Goal: Transaction & Acquisition: Purchase product/service

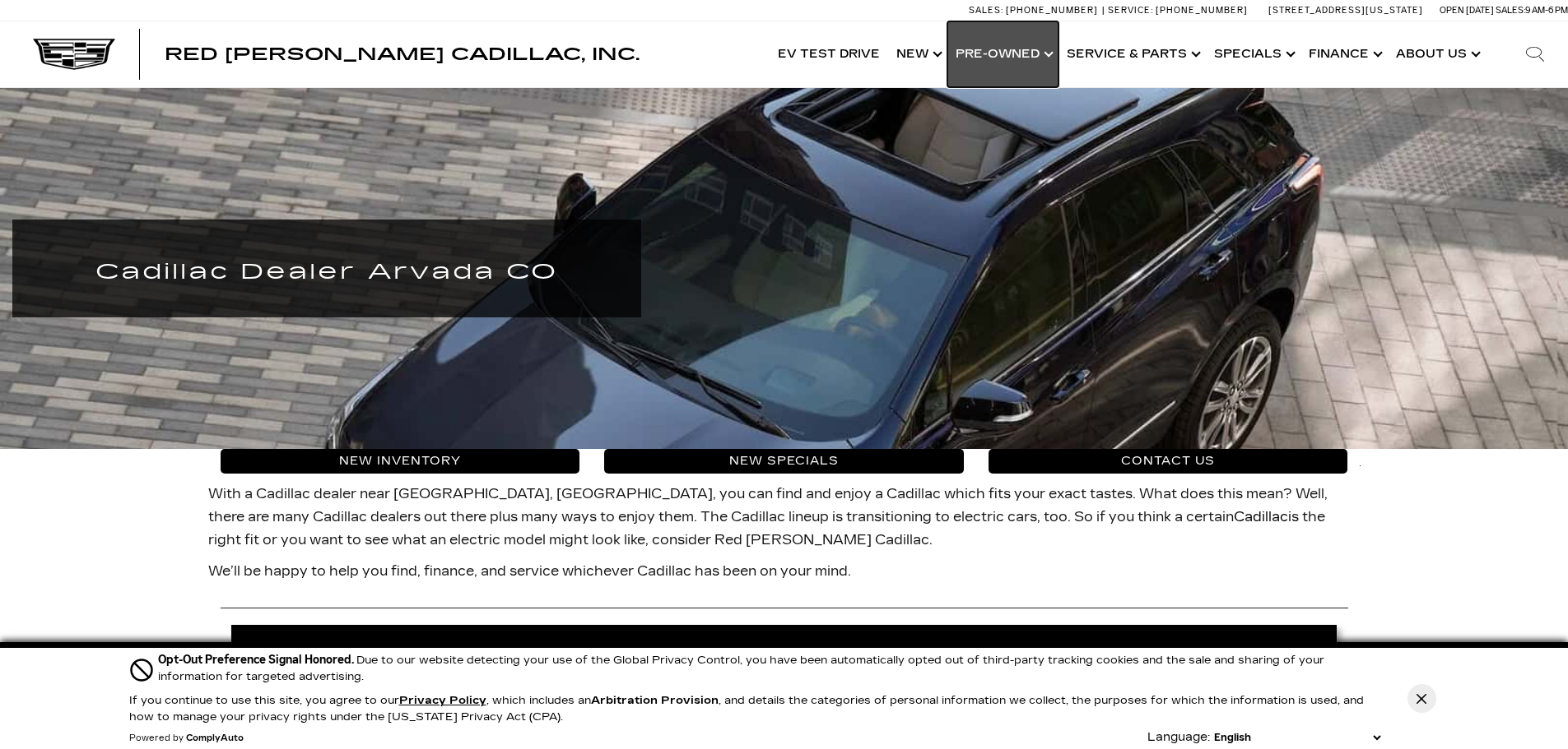
click at [1011, 56] on link "Show Pre-Owned" at bounding box center [1003, 54] width 111 height 66
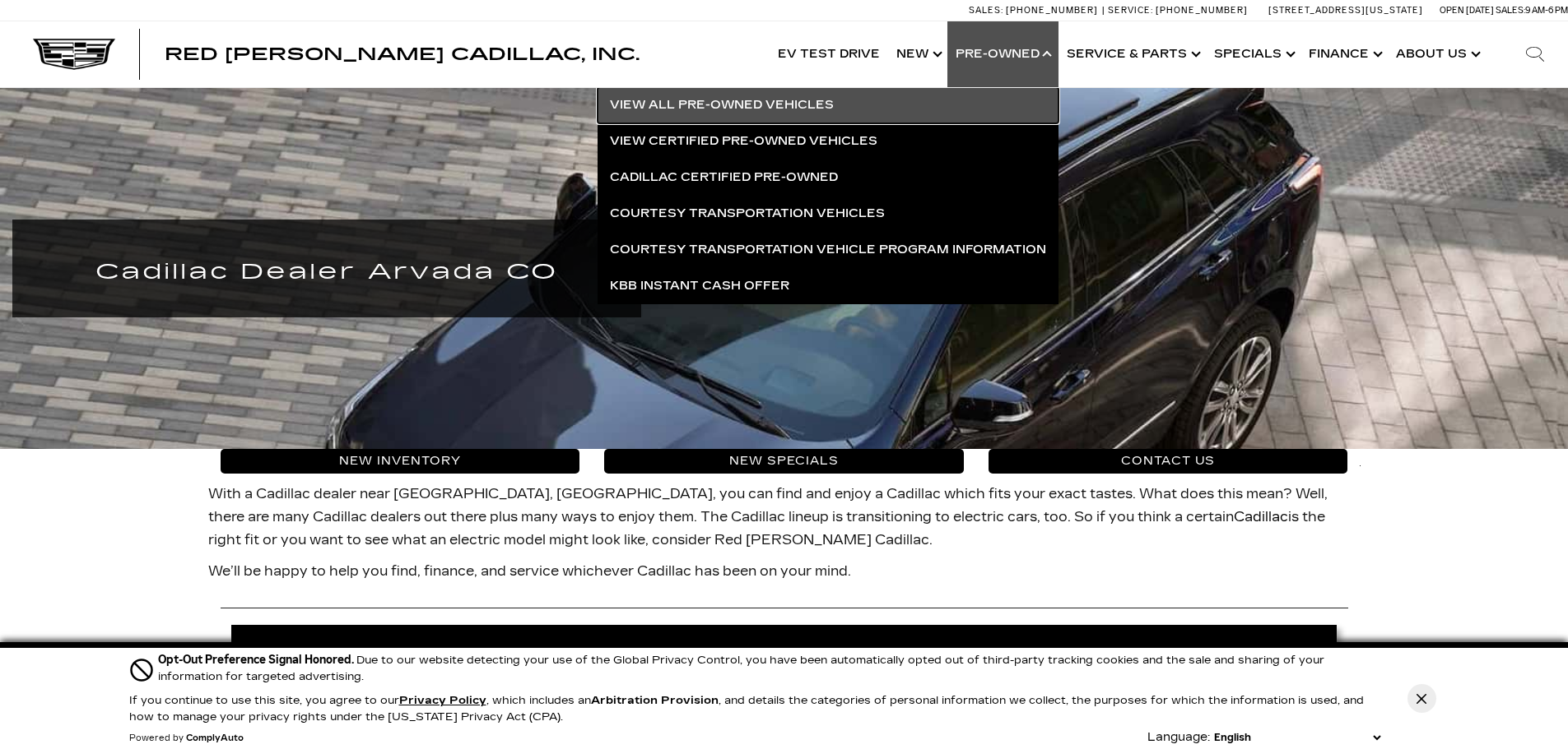
click at [771, 104] on link "View All Pre-Owned Vehicles" at bounding box center [828, 105] width 461 height 36
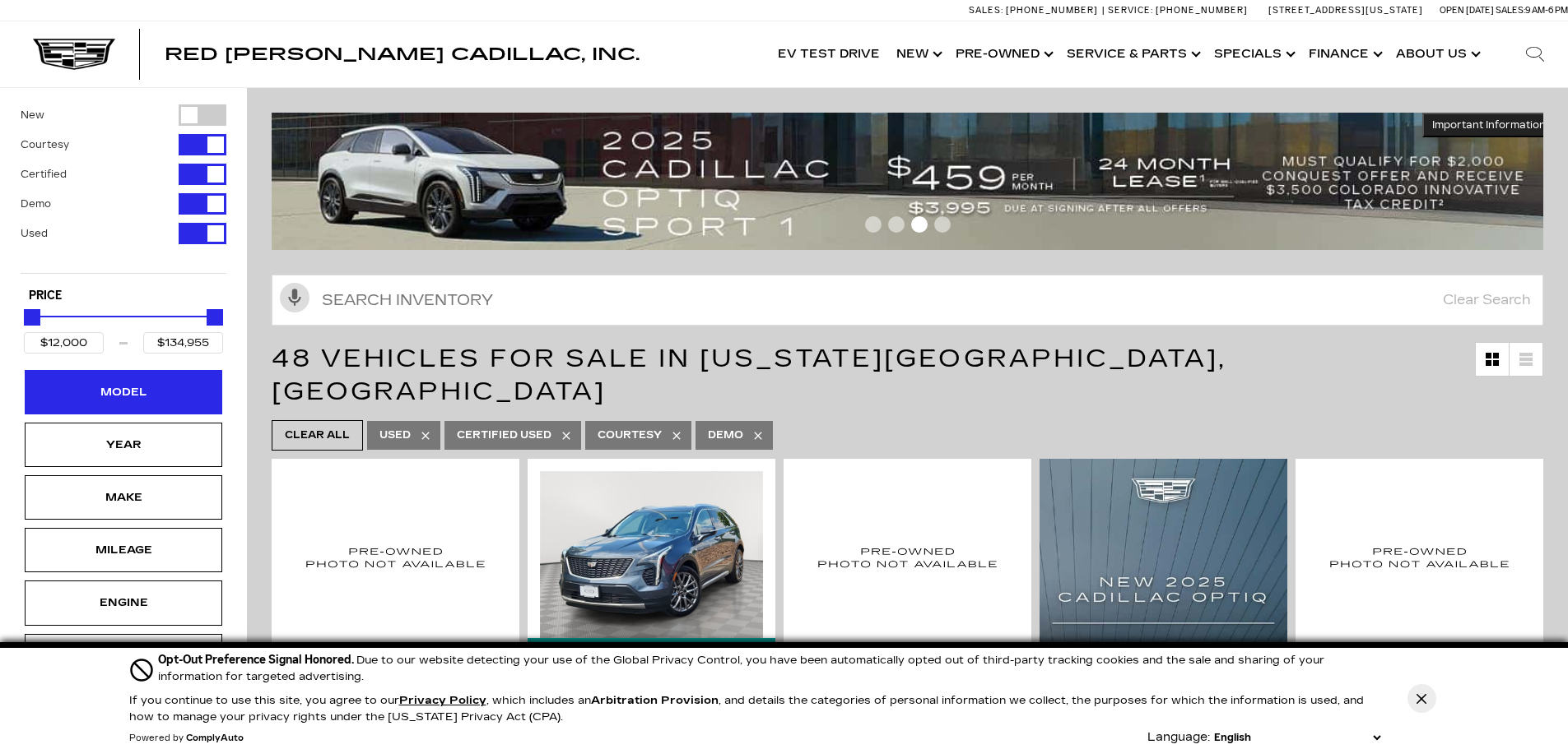
click at [127, 385] on div "Model" at bounding box center [124, 392] width 83 height 19
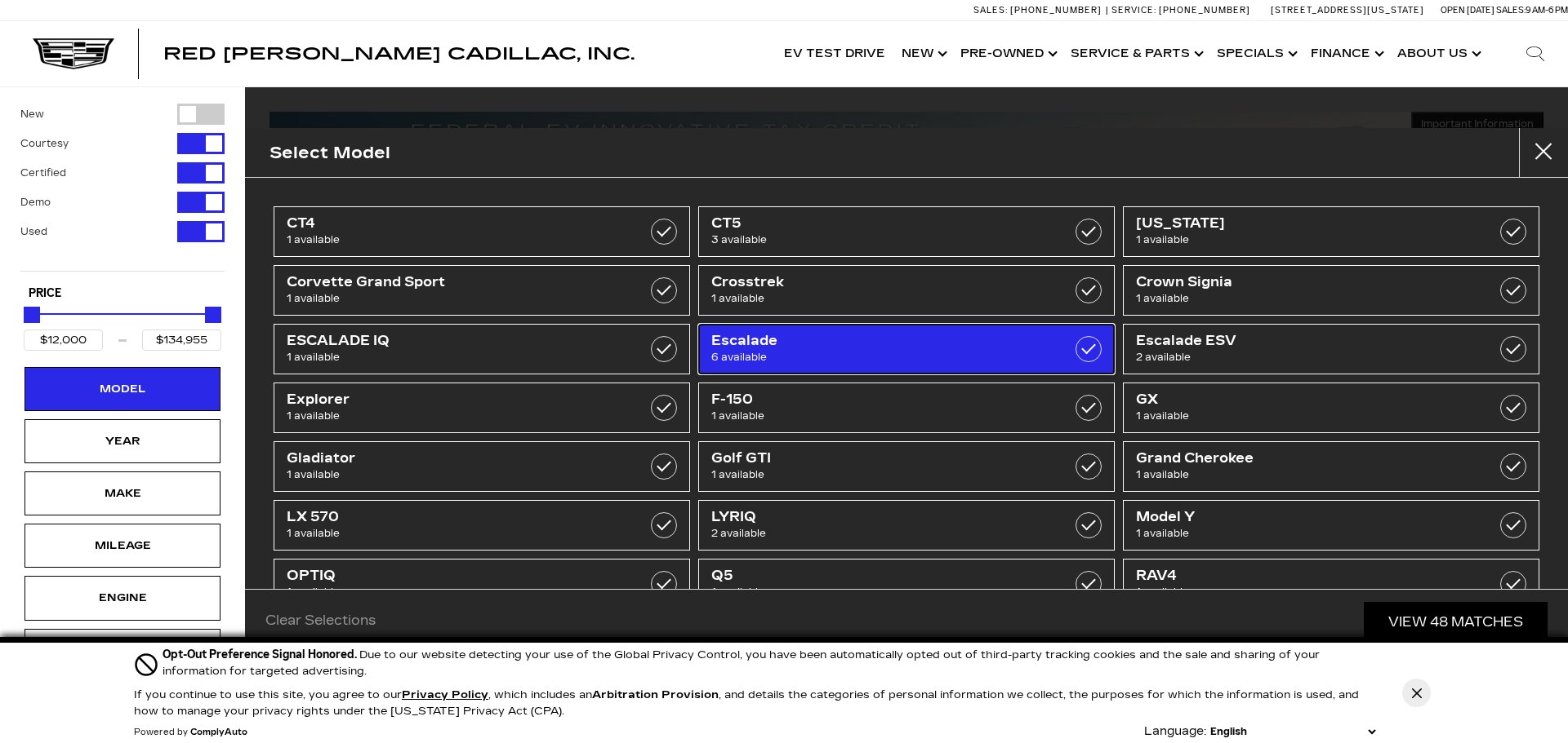
click at [776, 351] on span "6 available" at bounding box center [876, 357] width 332 height 17
type input "$49,500"
type input "$99,000"
checkbox input "true"
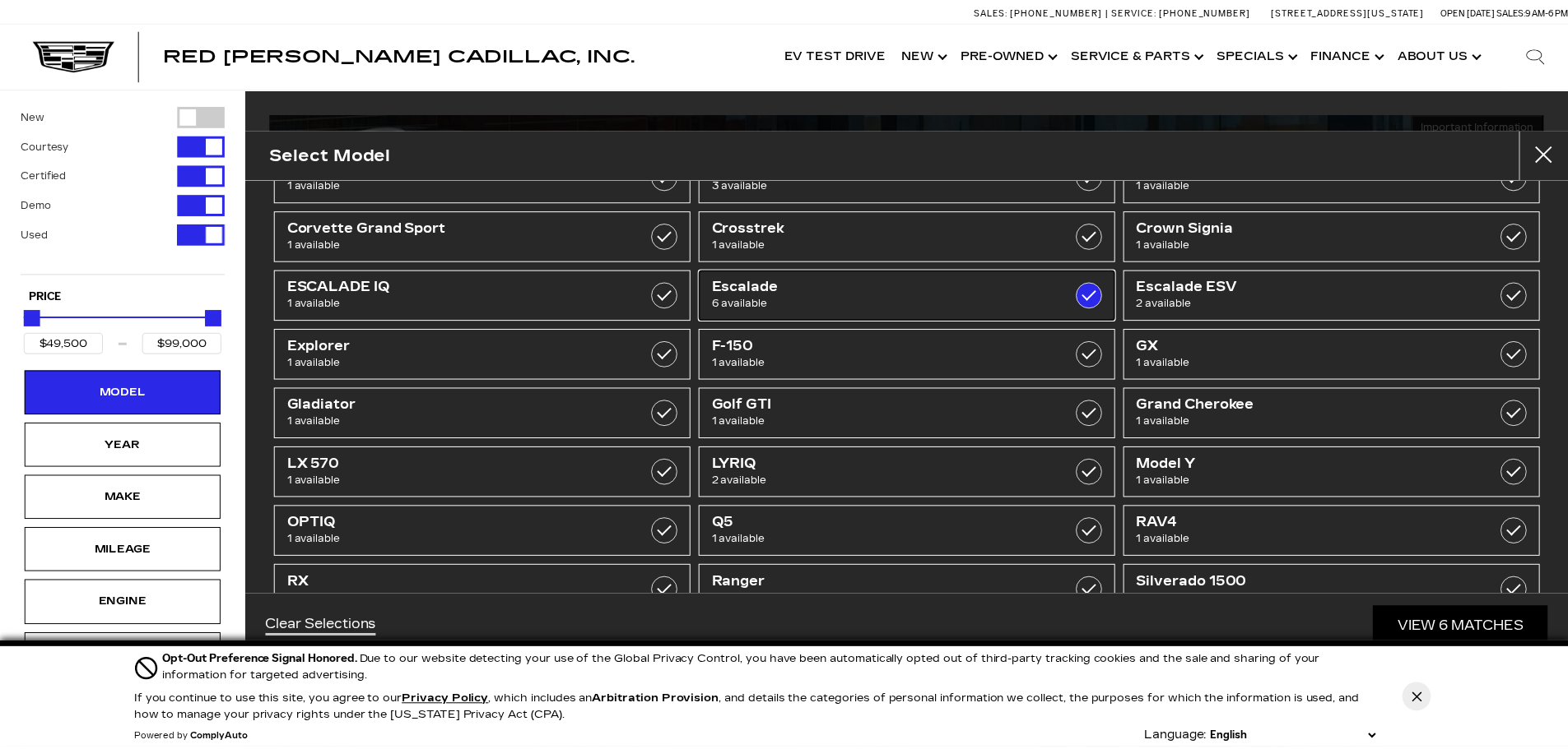
scroll to position [82, 0]
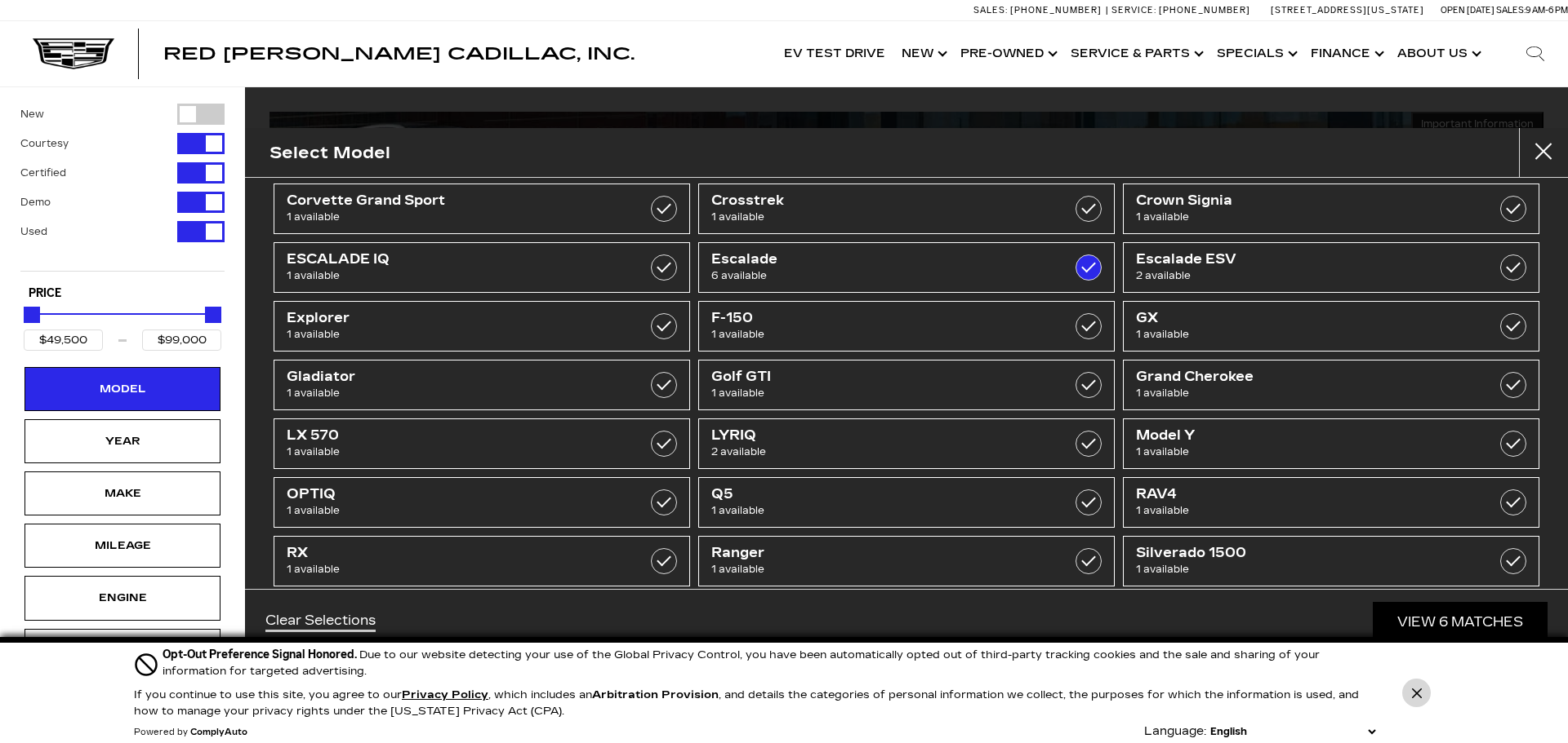
click at [1415, 695] on icon "Close Button" at bounding box center [1416, 693] width 10 height 10
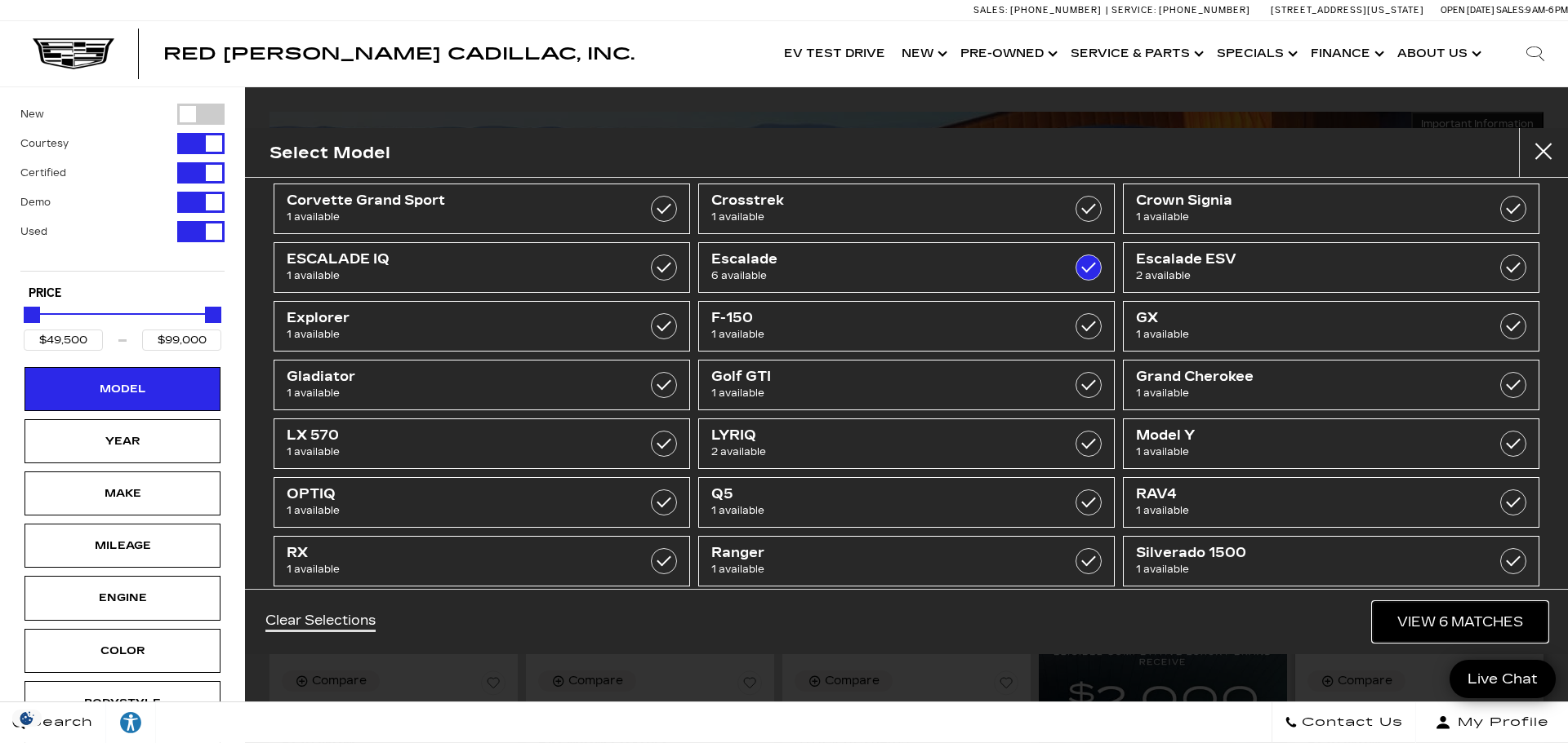
click at [1439, 625] on link "View 6 Matches" at bounding box center [1459, 622] width 175 height 40
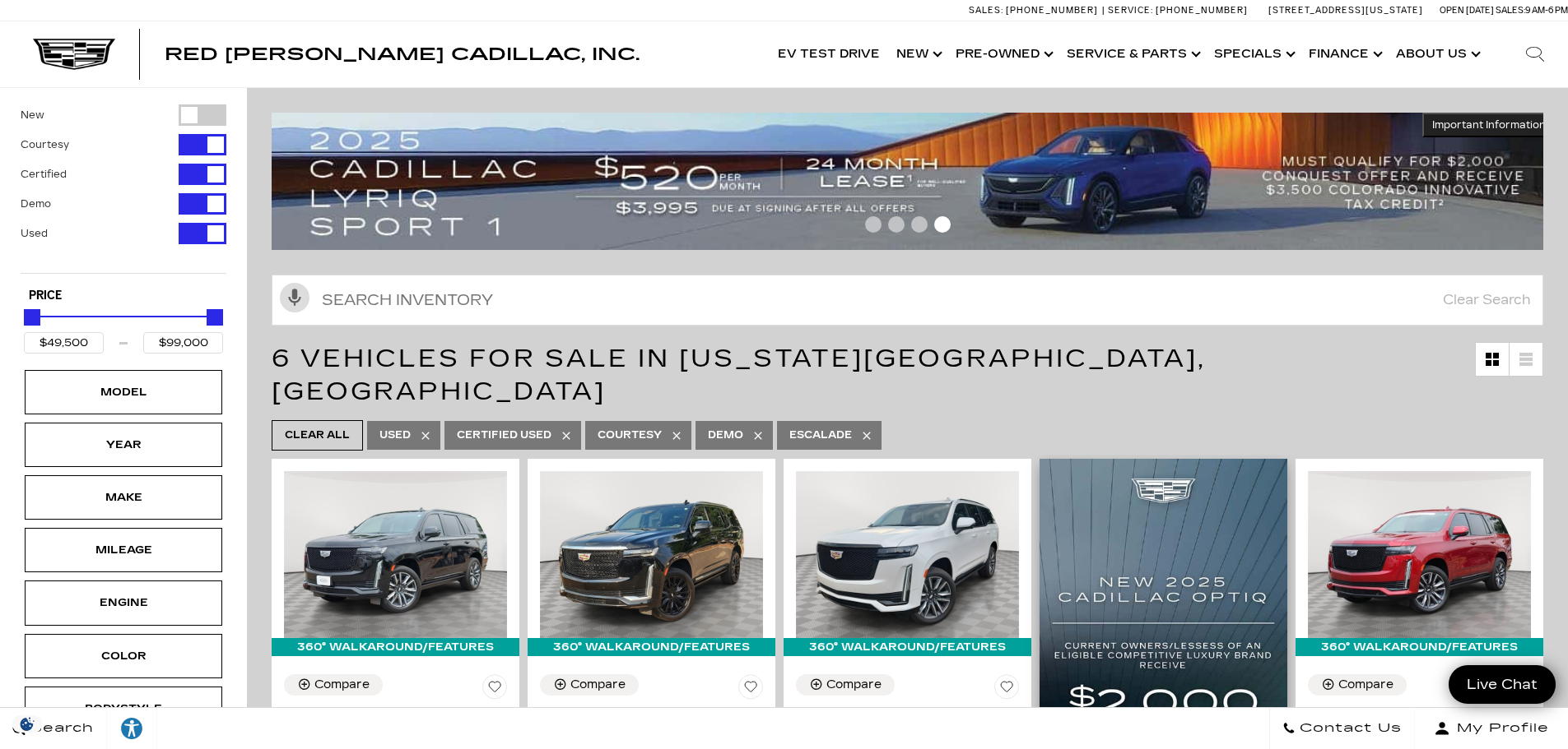
click at [1237, 552] on img at bounding box center [1163, 741] width 248 height 565
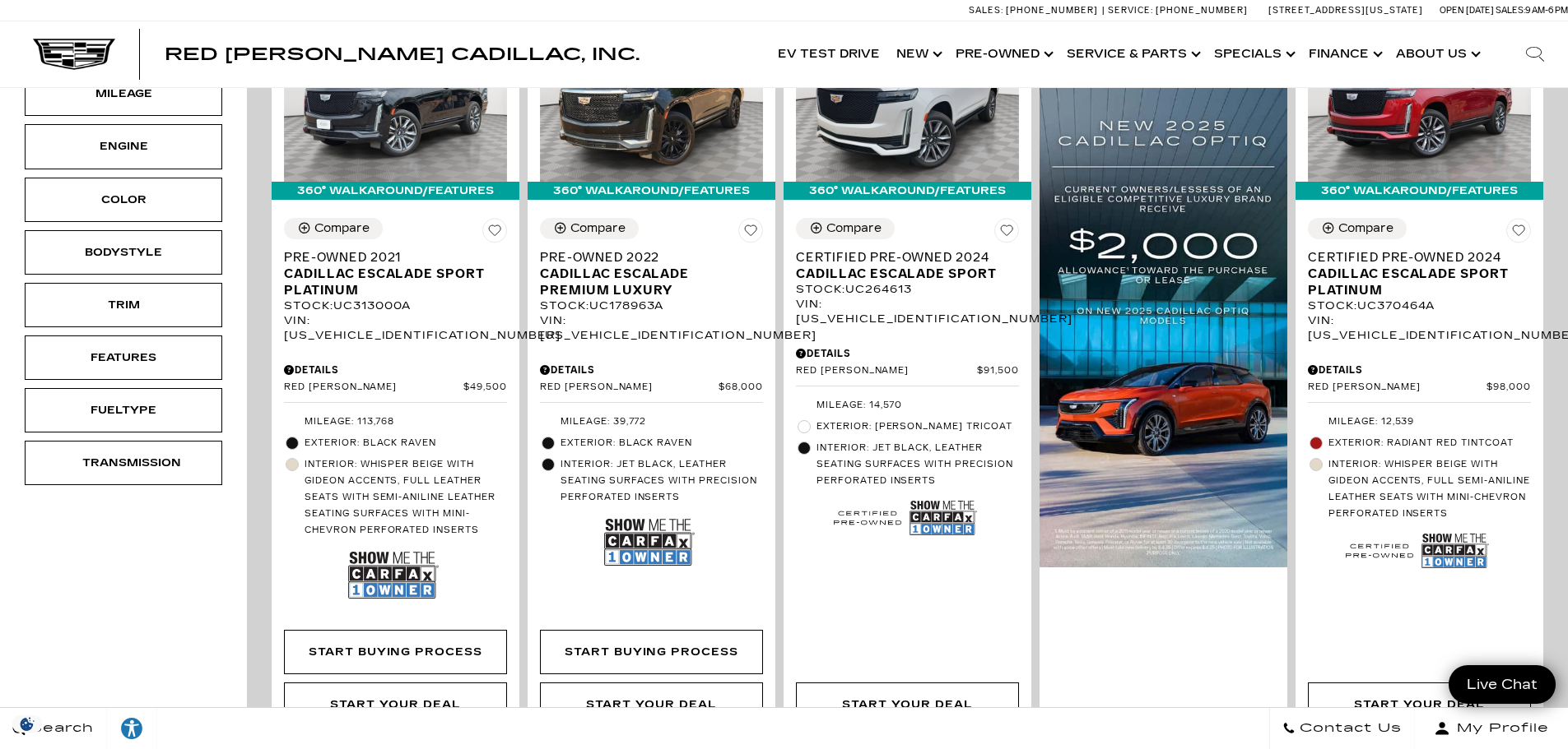
scroll to position [412, 0]
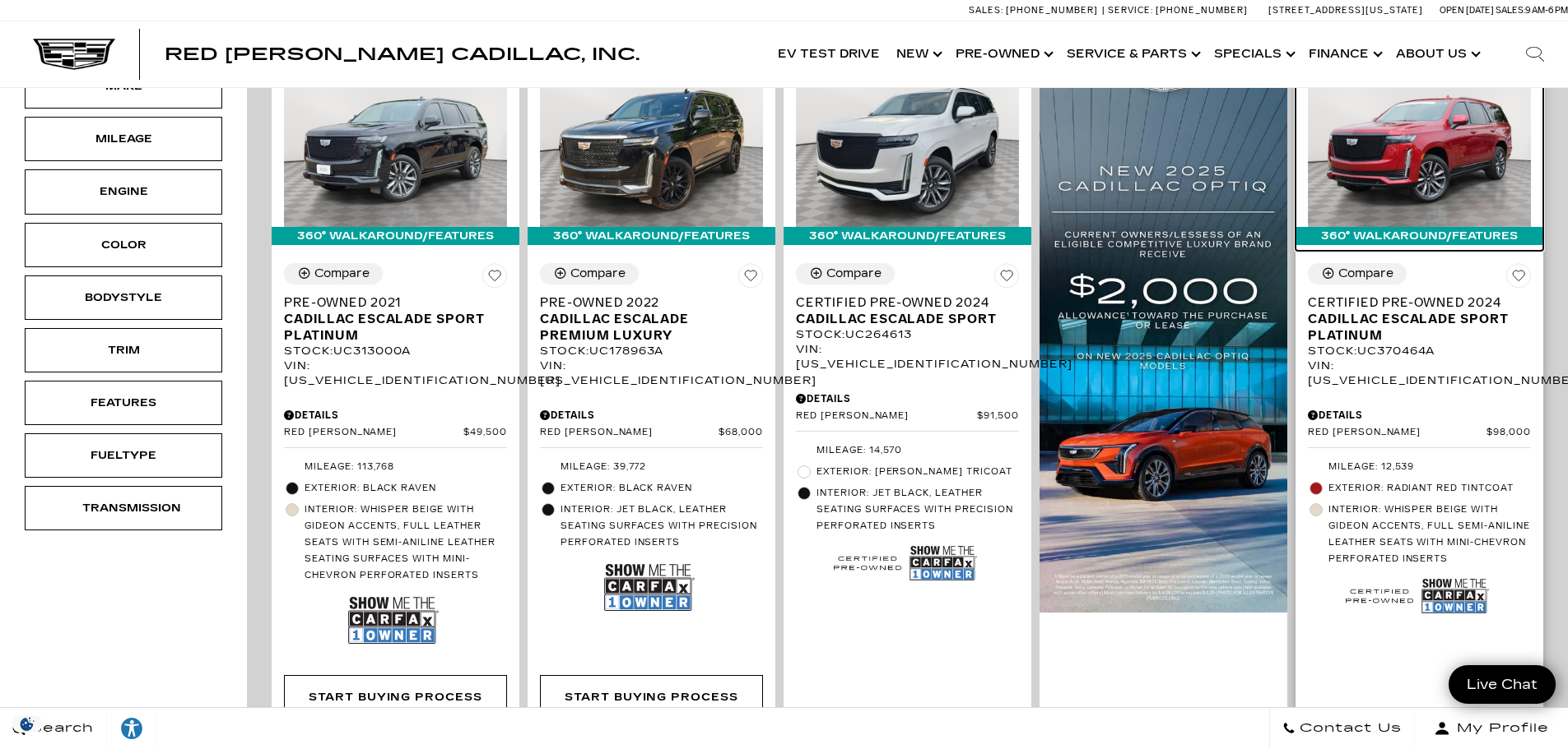
click at [1418, 147] on img at bounding box center [1419, 143] width 223 height 167
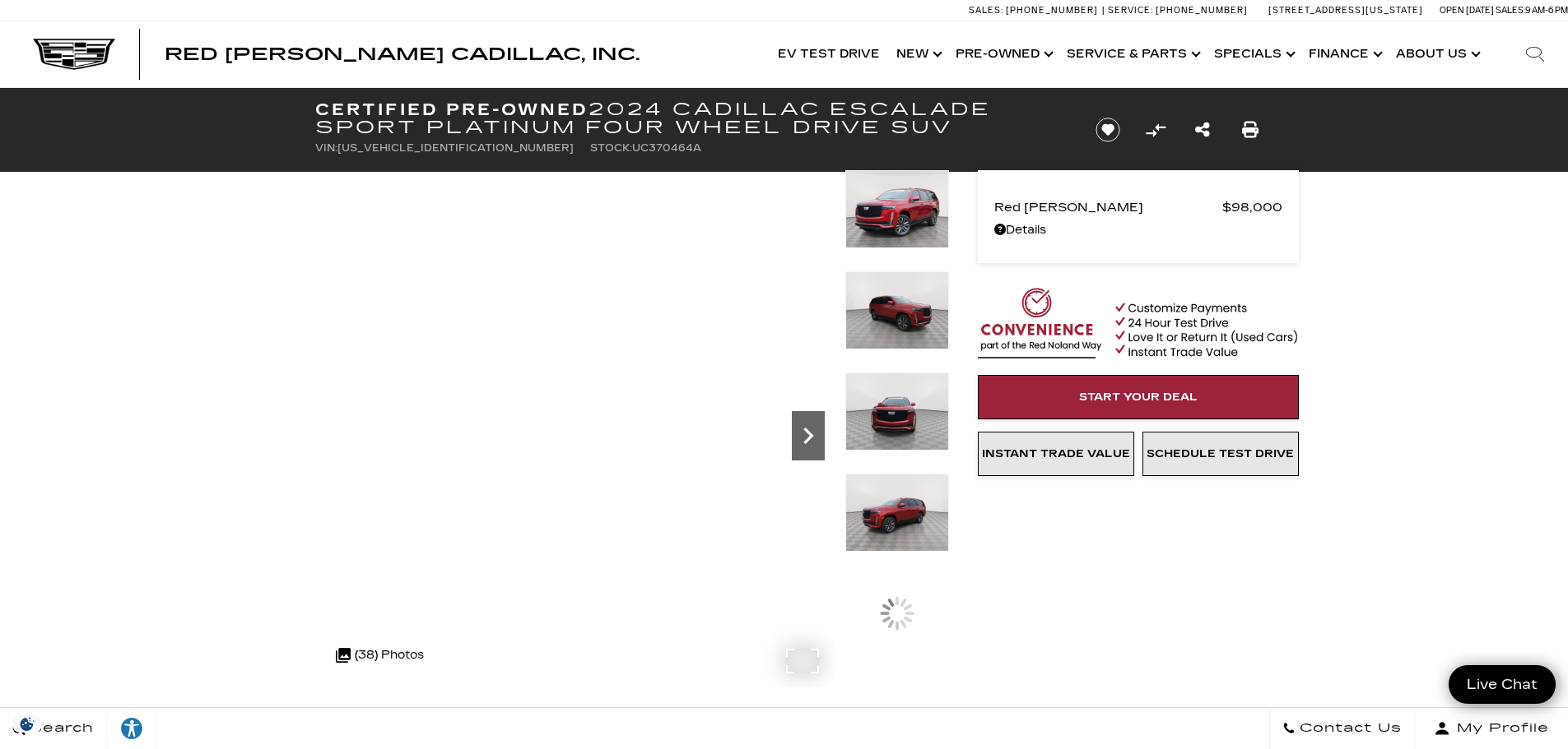
click at [808, 433] on icon "Next" at bounding box center [808, 435] width 33 height 33
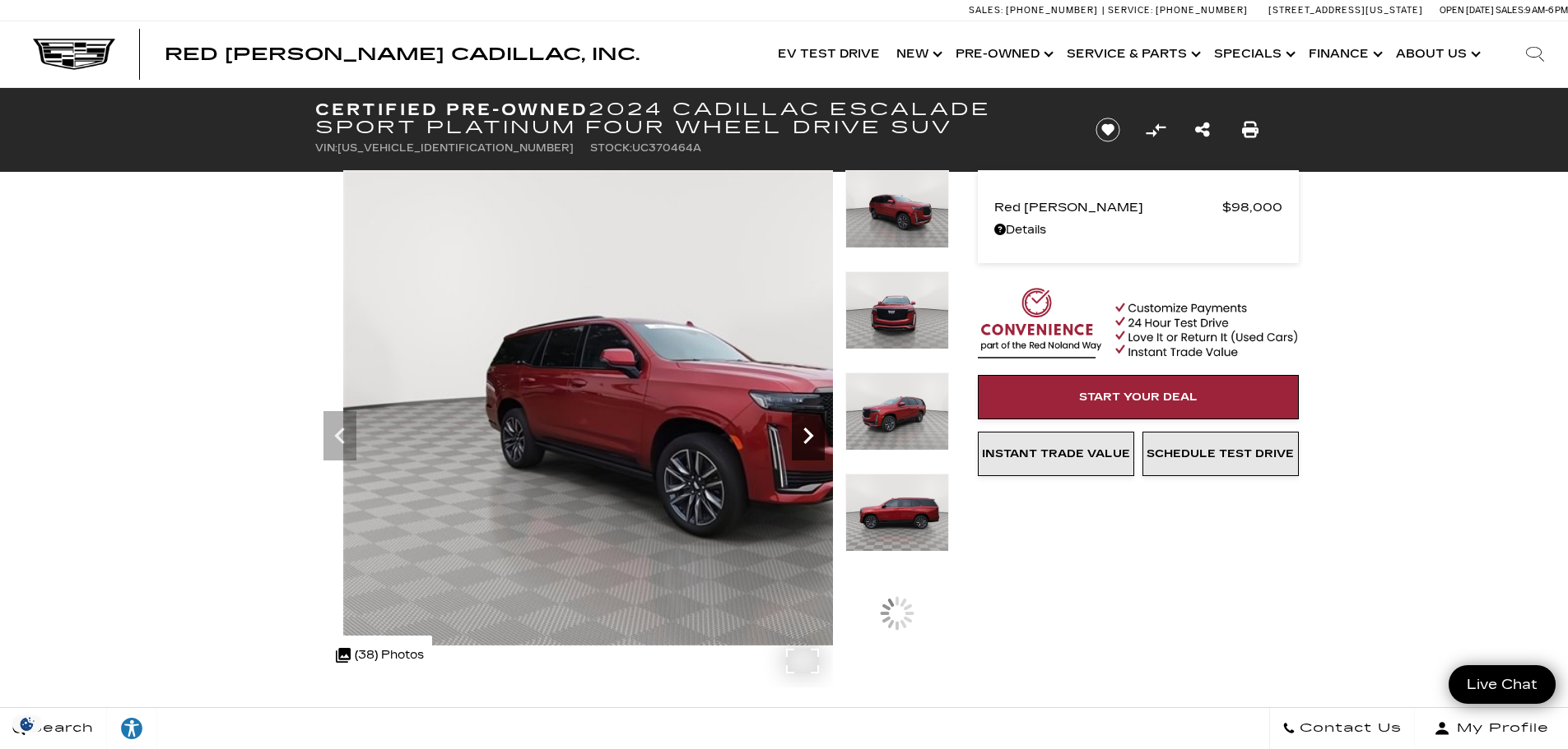
click at [808, 433] on icon "Next" at bounding box center [808, 435] width 33 height 33
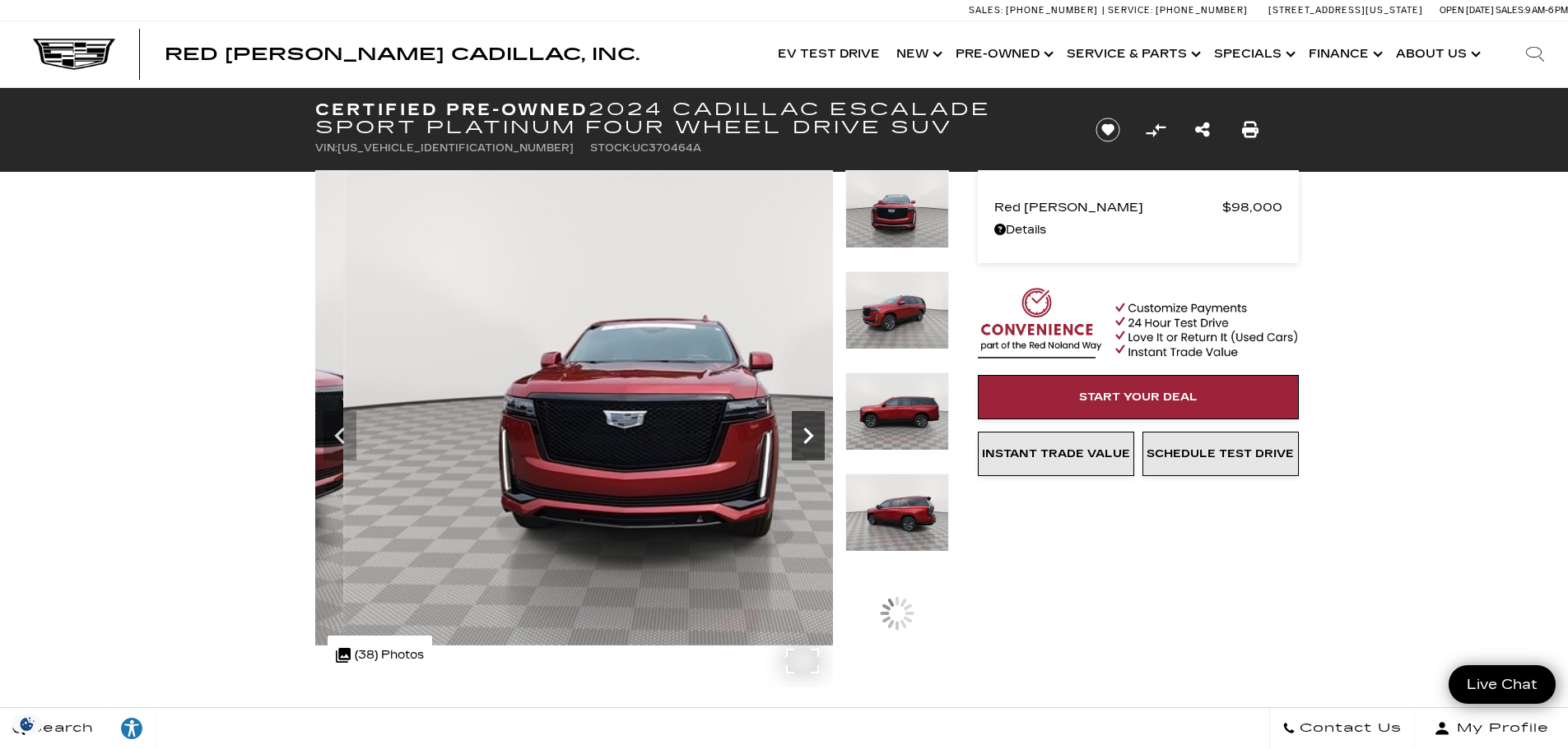
click at [808, 433] on icon "Next" at bounding box center [808, 435] width 33 height 33
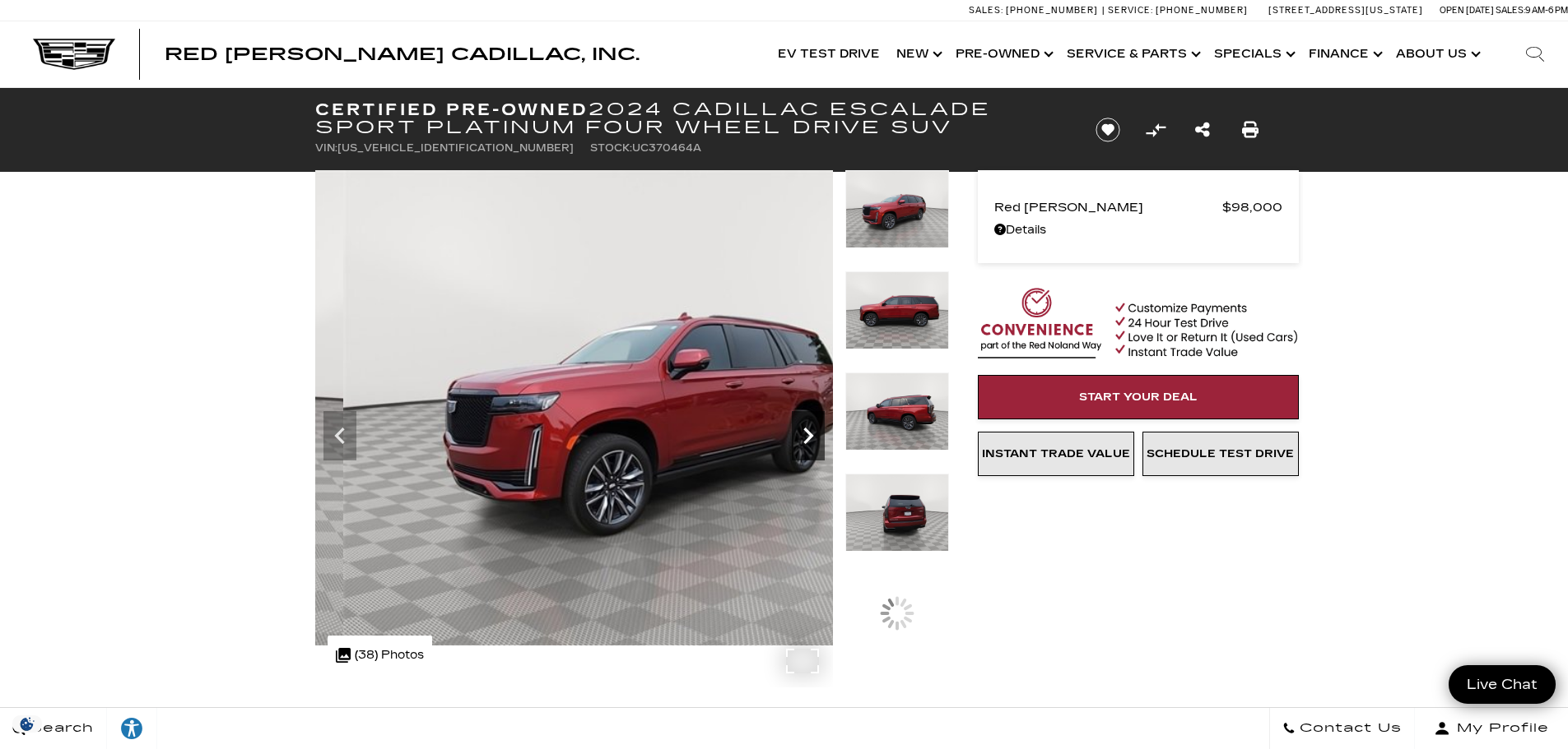
click at [808, 433] on icon "Next" at bounding box center [808, 435] width 33 height 33
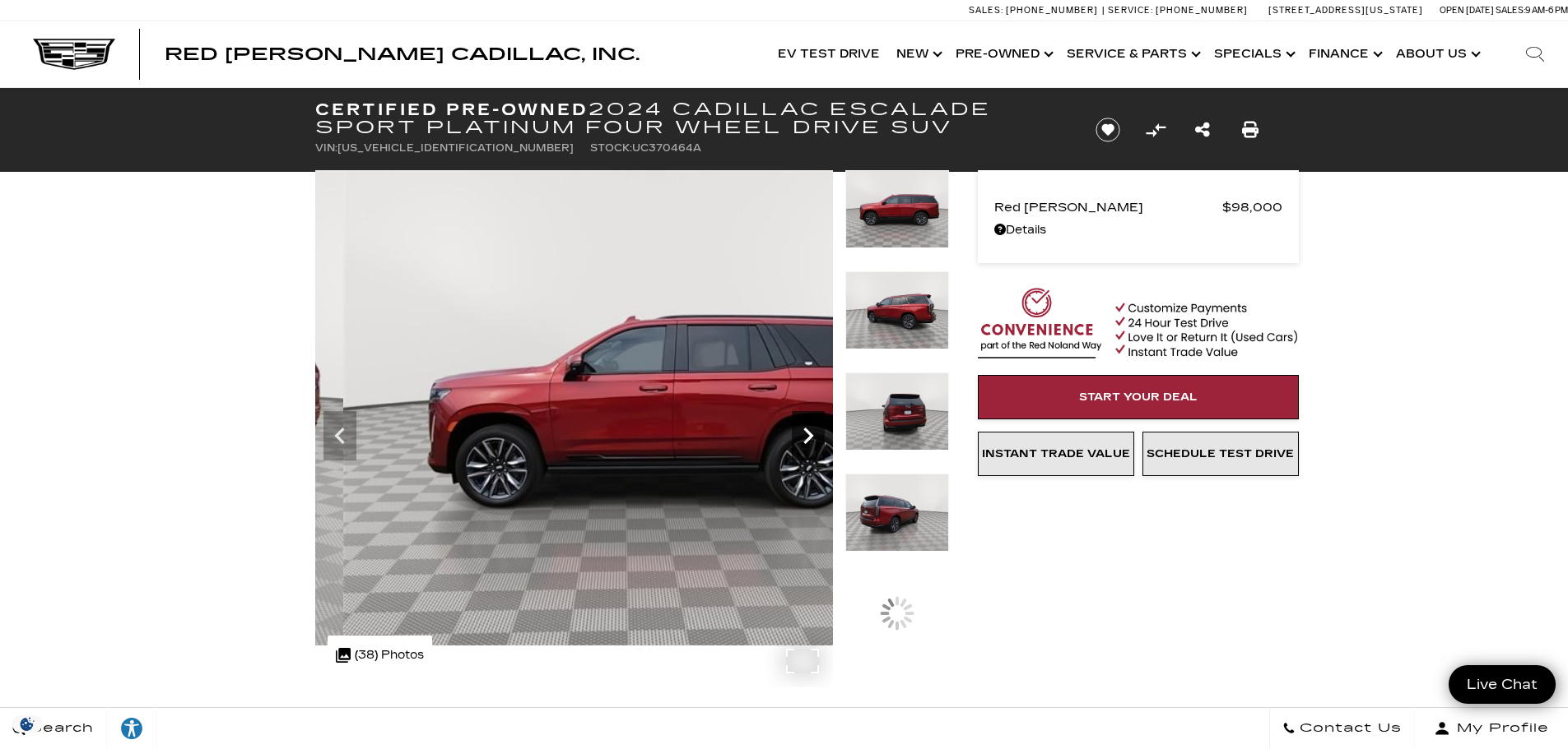
click at [808, 433] on icon "Next" at bounding box center [808, 435] width 33 height 33
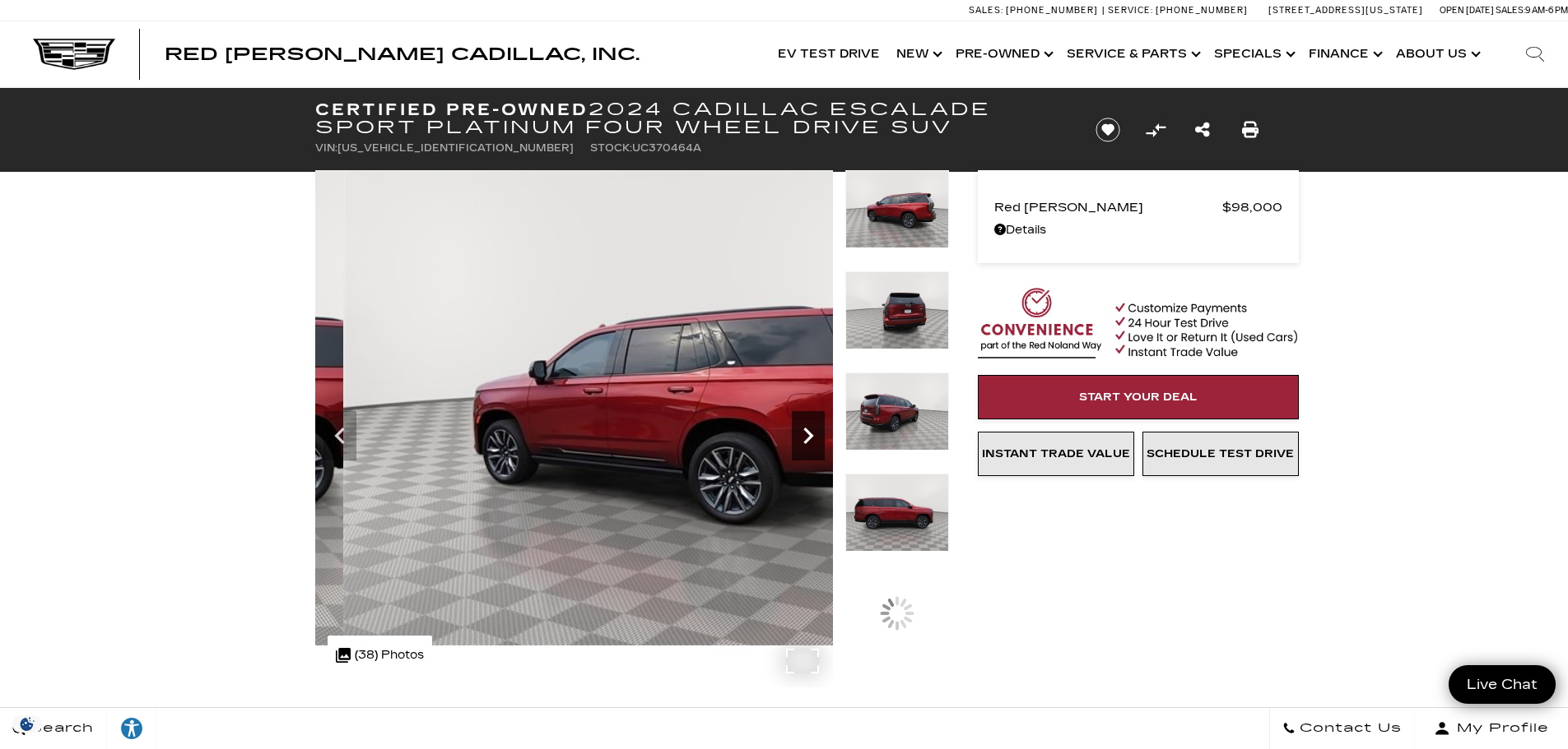
click at [808, 433] on icon "Next" at bounding box center [808, 435] width 33 height 33
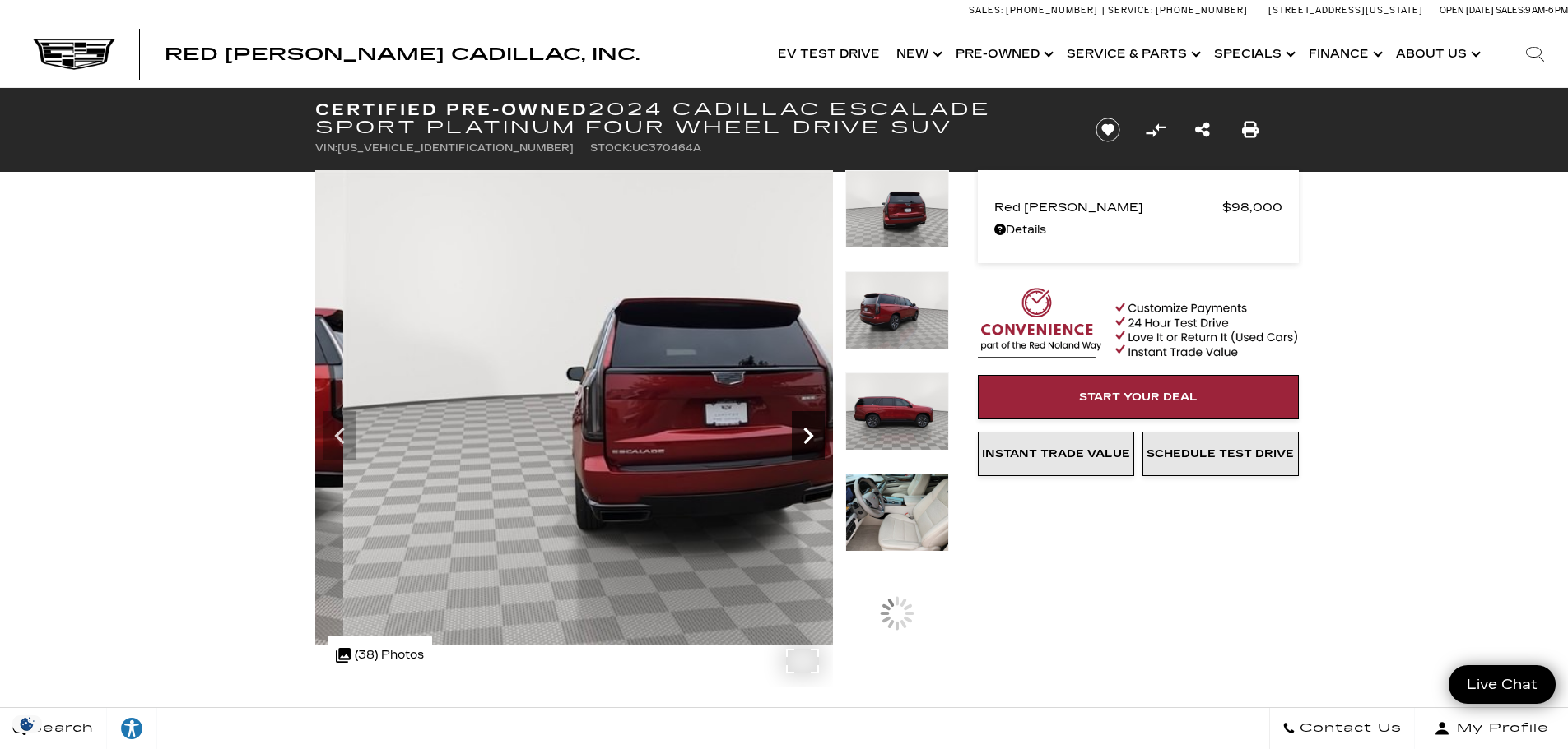
click at [808, 433] on icon "Next" at bounding box center [808, 435] width 33 height 33
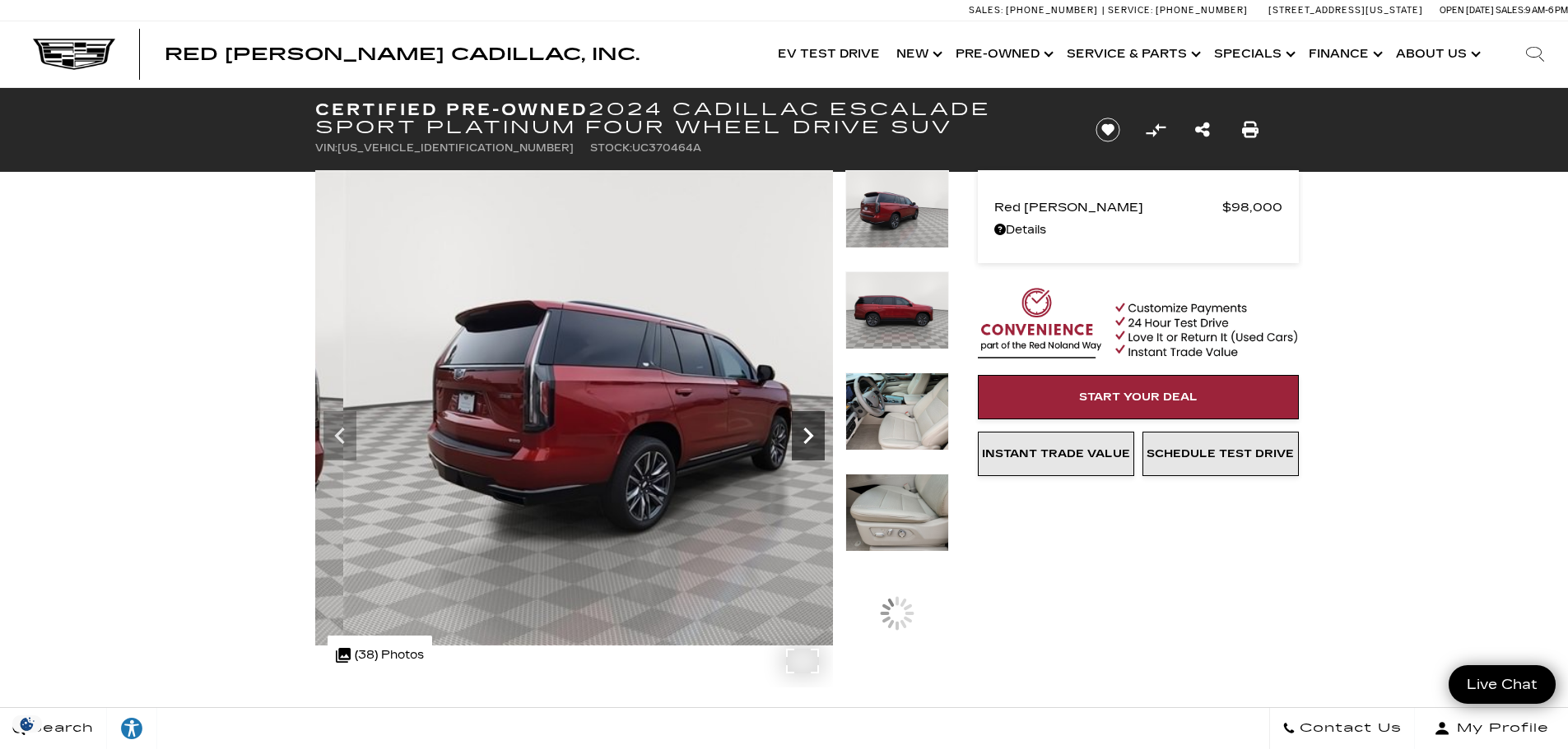
click at [808, 433] on icon "Next" at bounding box center [808, 435] width 33 height 33
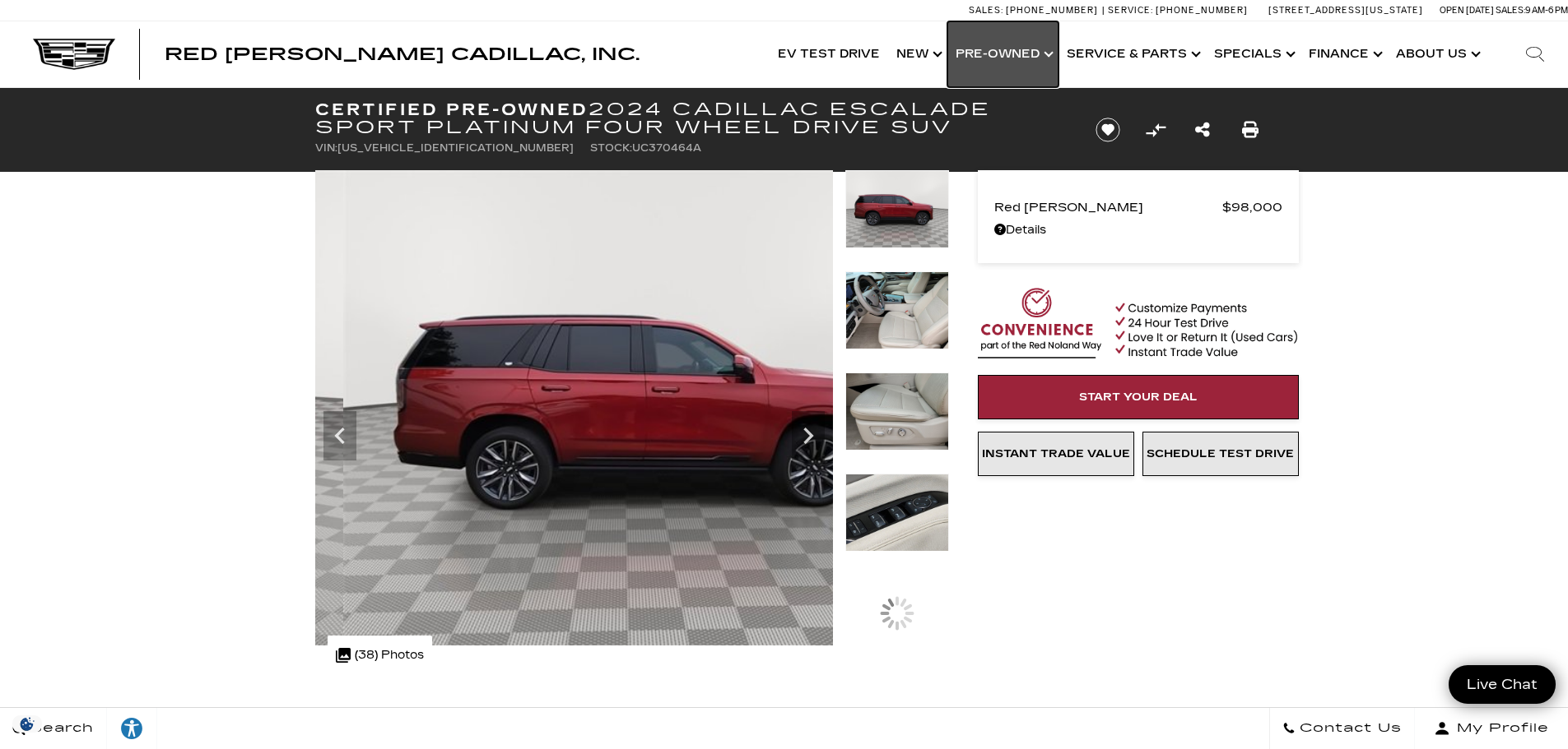
click at [1016, 53] on link "Show Pre-Owned" at bounding box center [1003, 54] width 111 height 66
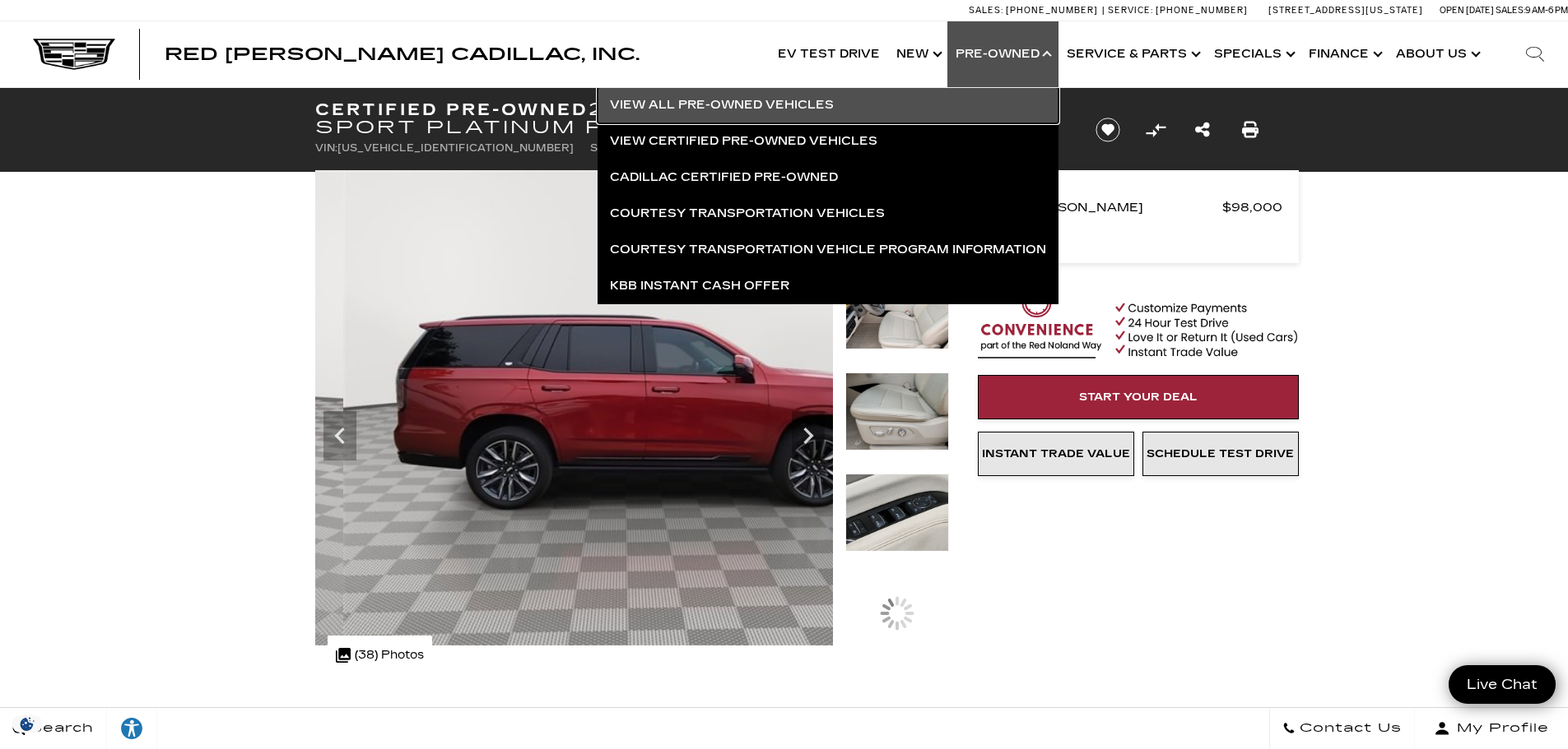
click at [765, 108] on link "View All Pre-Owned Vehicles" at bounding box center [828, 105] width 461 height 36
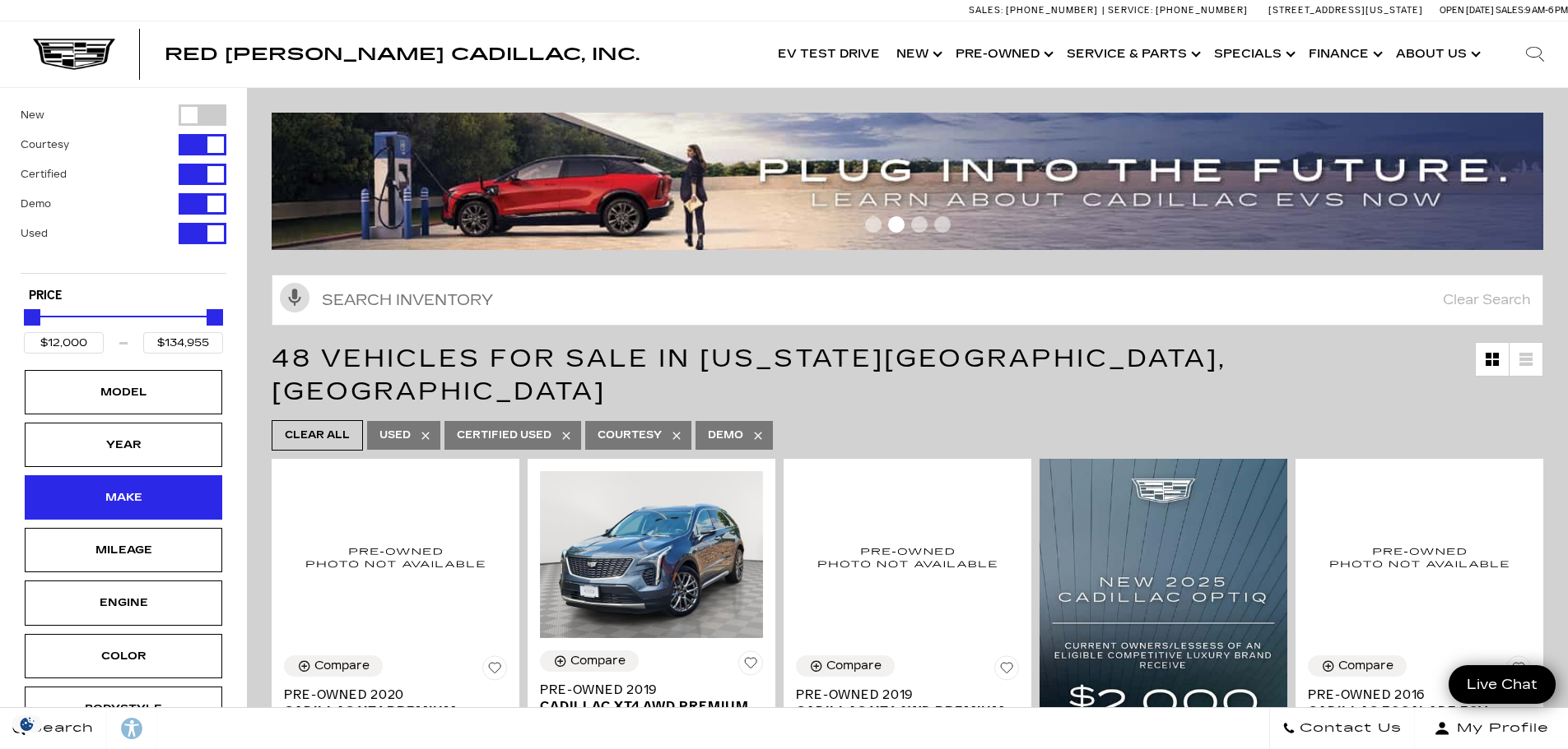
click at [87, 492] on div "Make" at bounding box center [124, 498] width 83 height 19
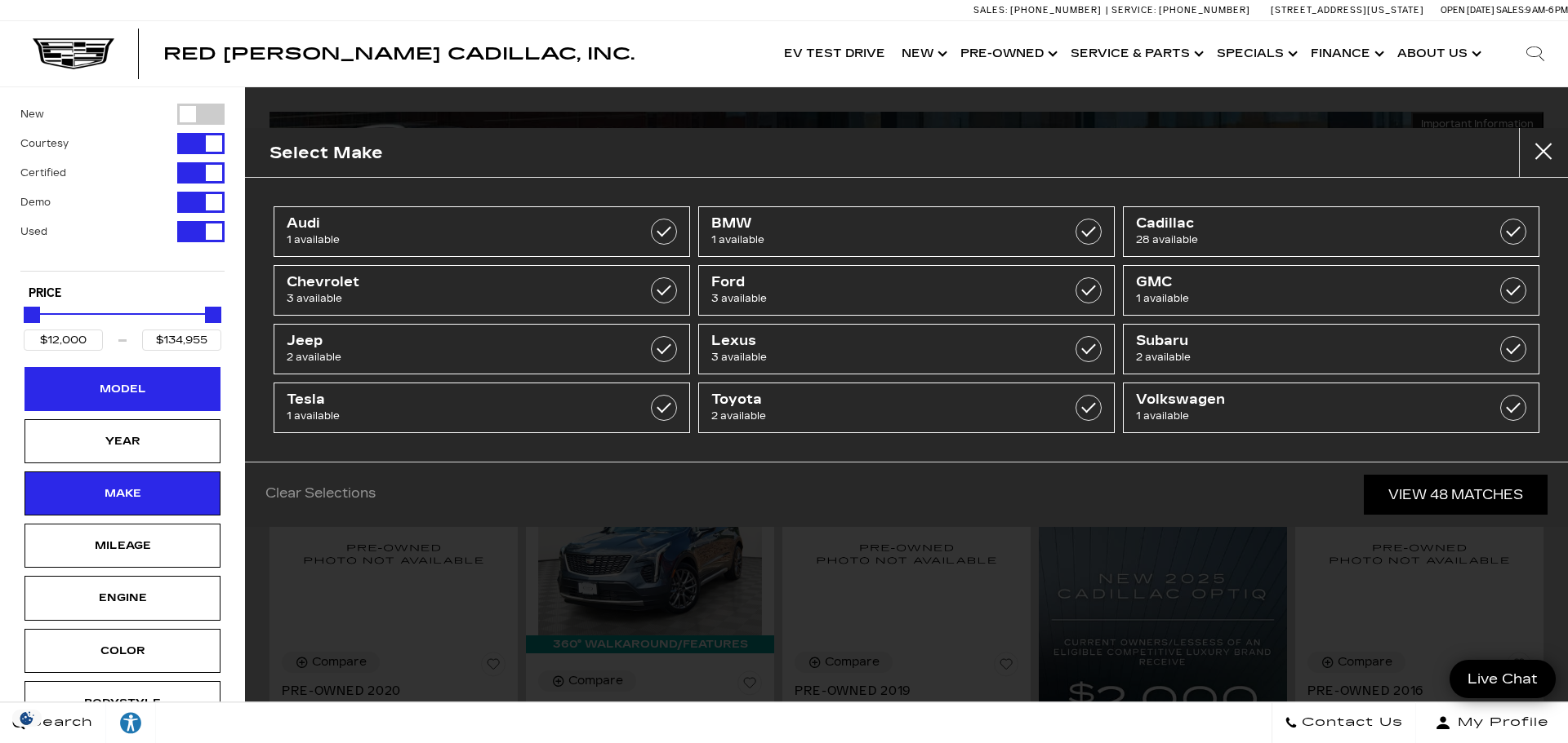
click at [135, 387] on div "Model" at bounding box center [123, 389] width 82 height 18
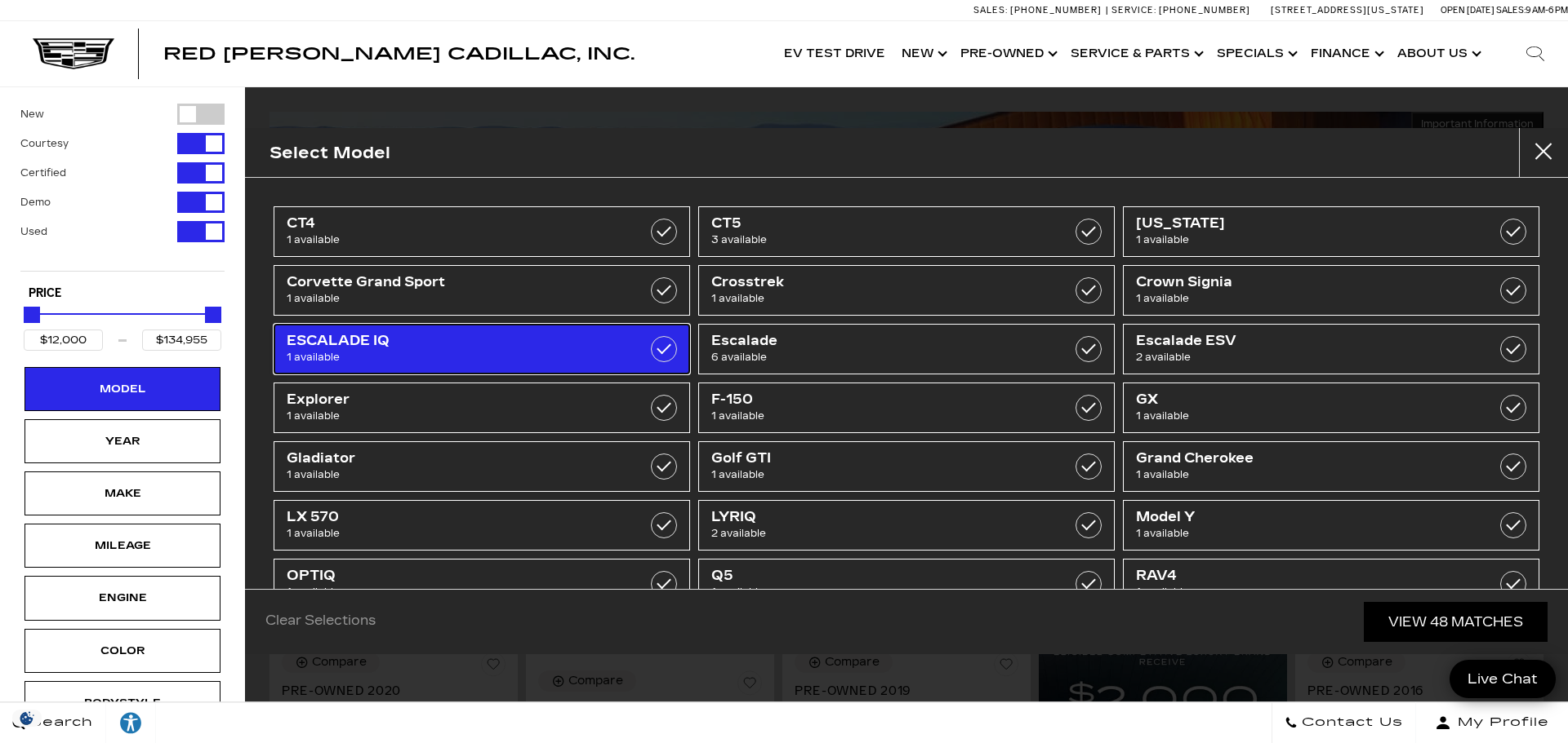
click at [666, 348] on label at bounding box center [663, 349] width 26 height 26
type input "$134,955"
checkbox input "true"
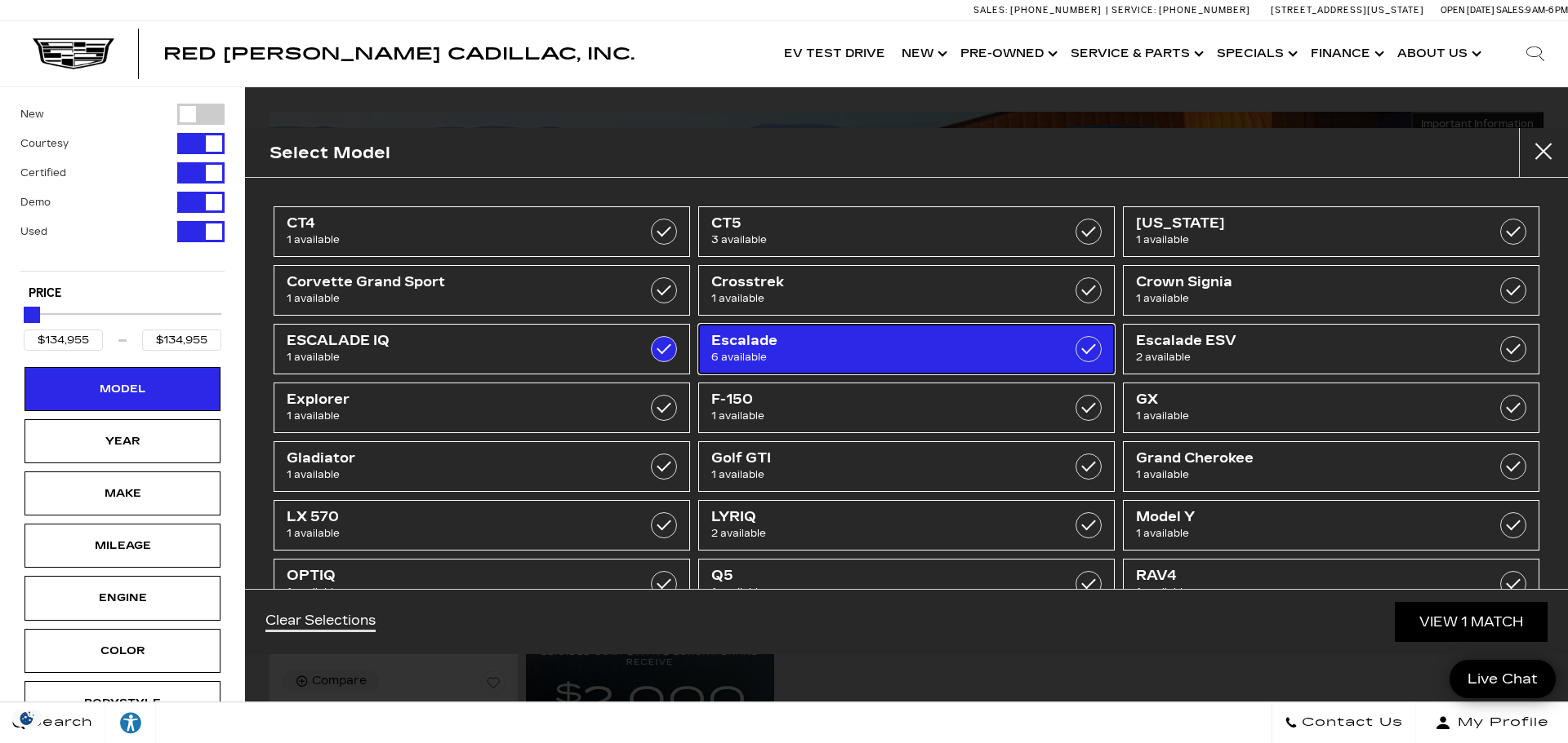
click at [1081, 351] on label at bounding box center [1088, 349] width 26 height 26
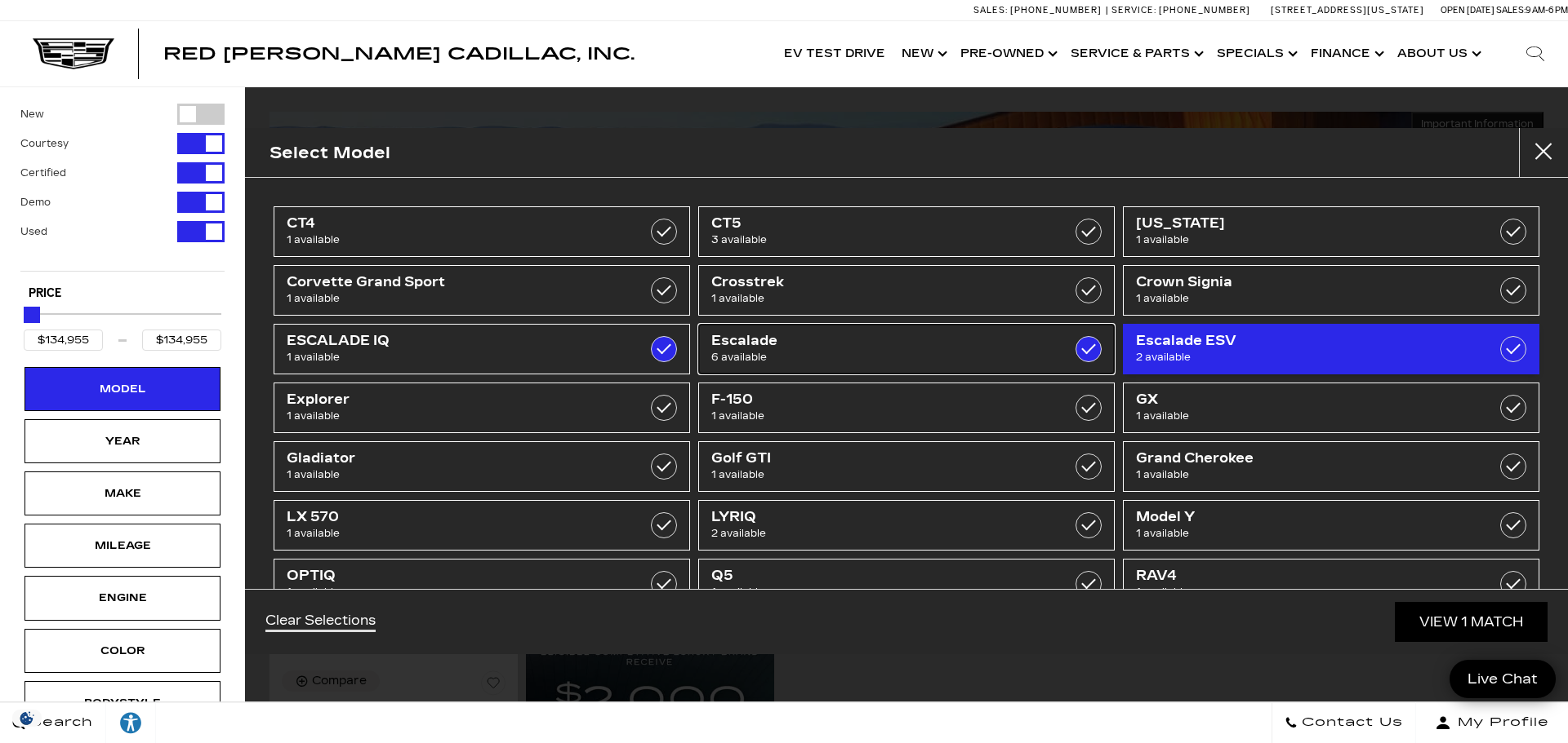
type input "$49,500"
checkbox input "true"
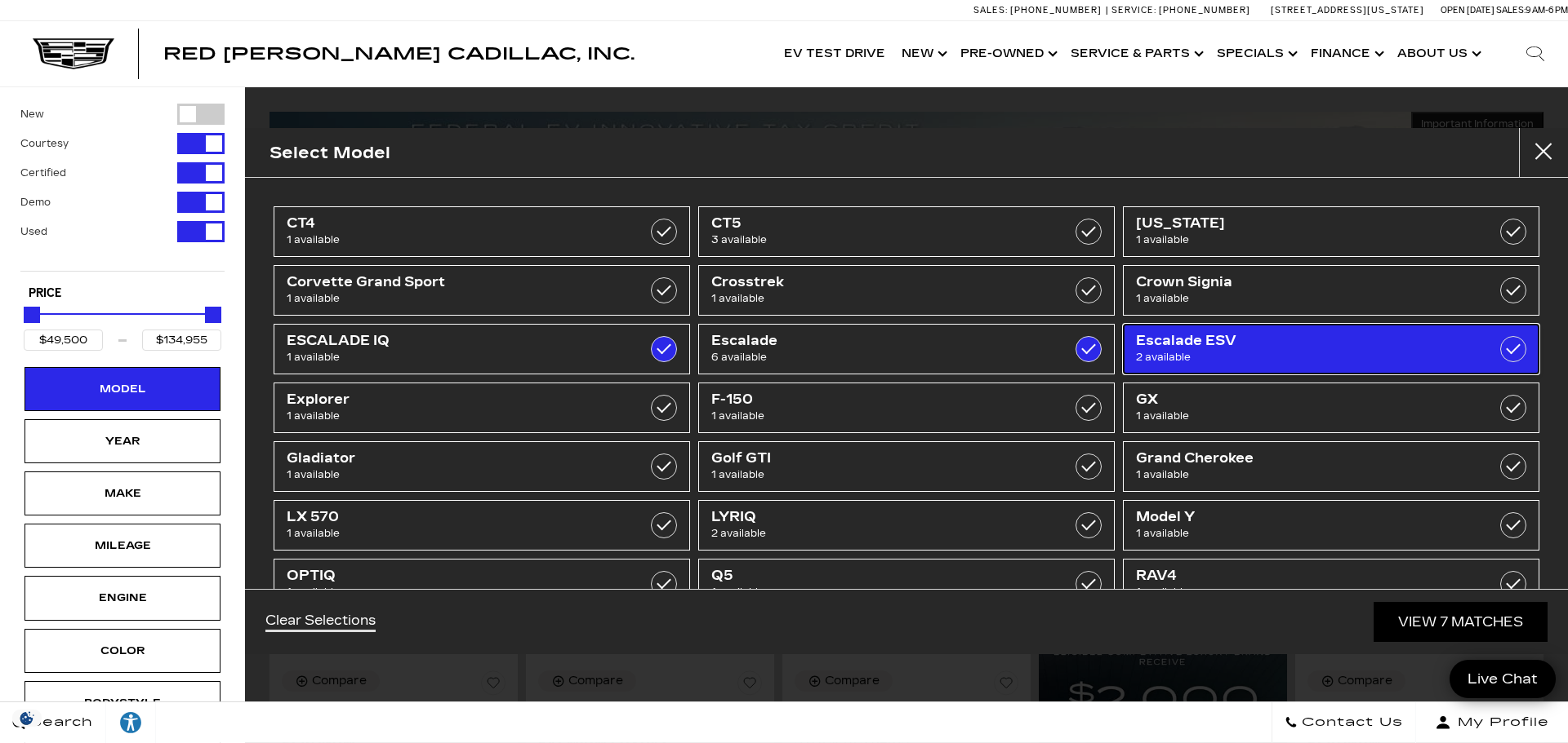
click at [1505, 350] on label at bounding box center [1512, 349] width 26 height 26
type input "$27,500"
checkbox input "true"
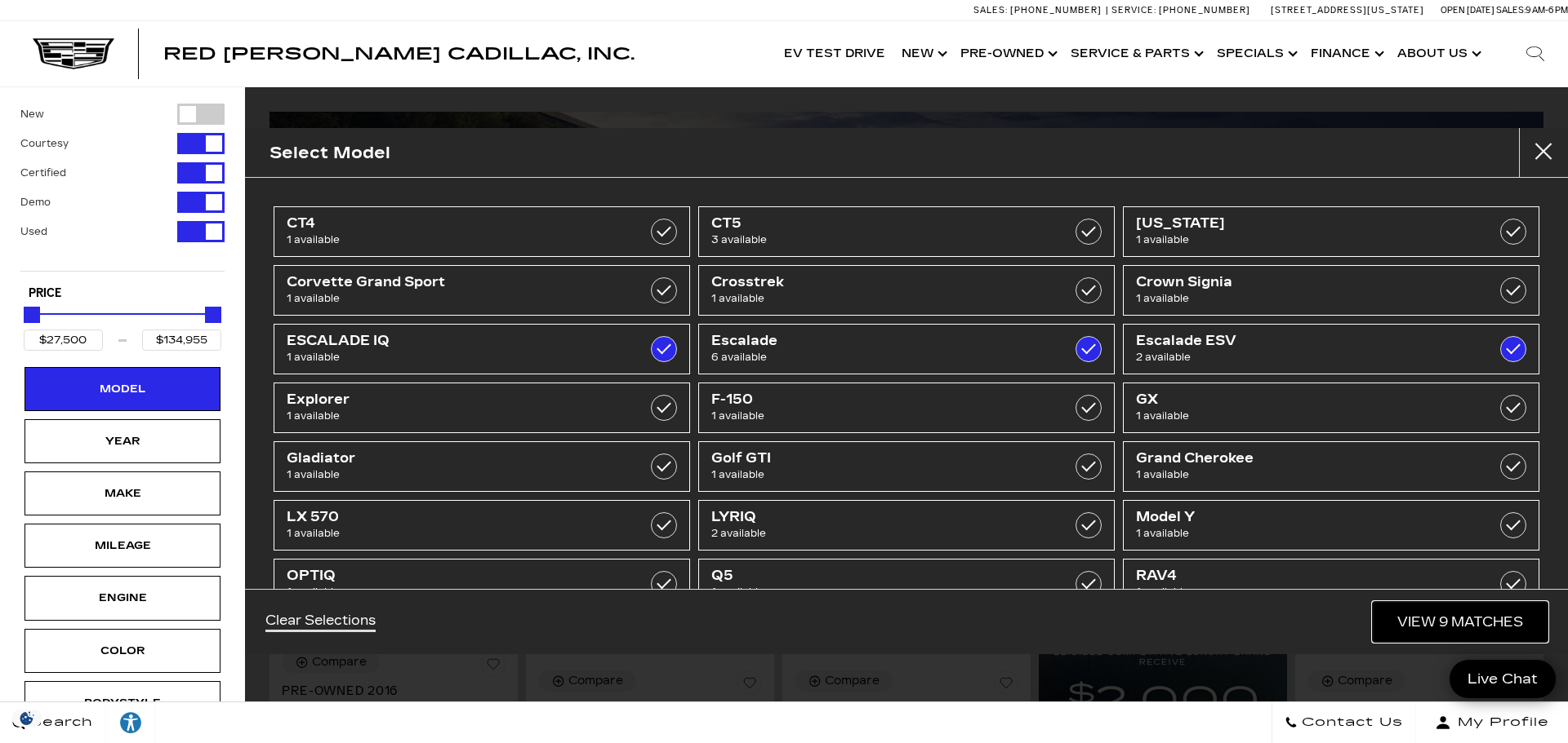
click at [1445, 624] on link "View 9 Matches" at bounding box center [1459, 622] width 175 height 40
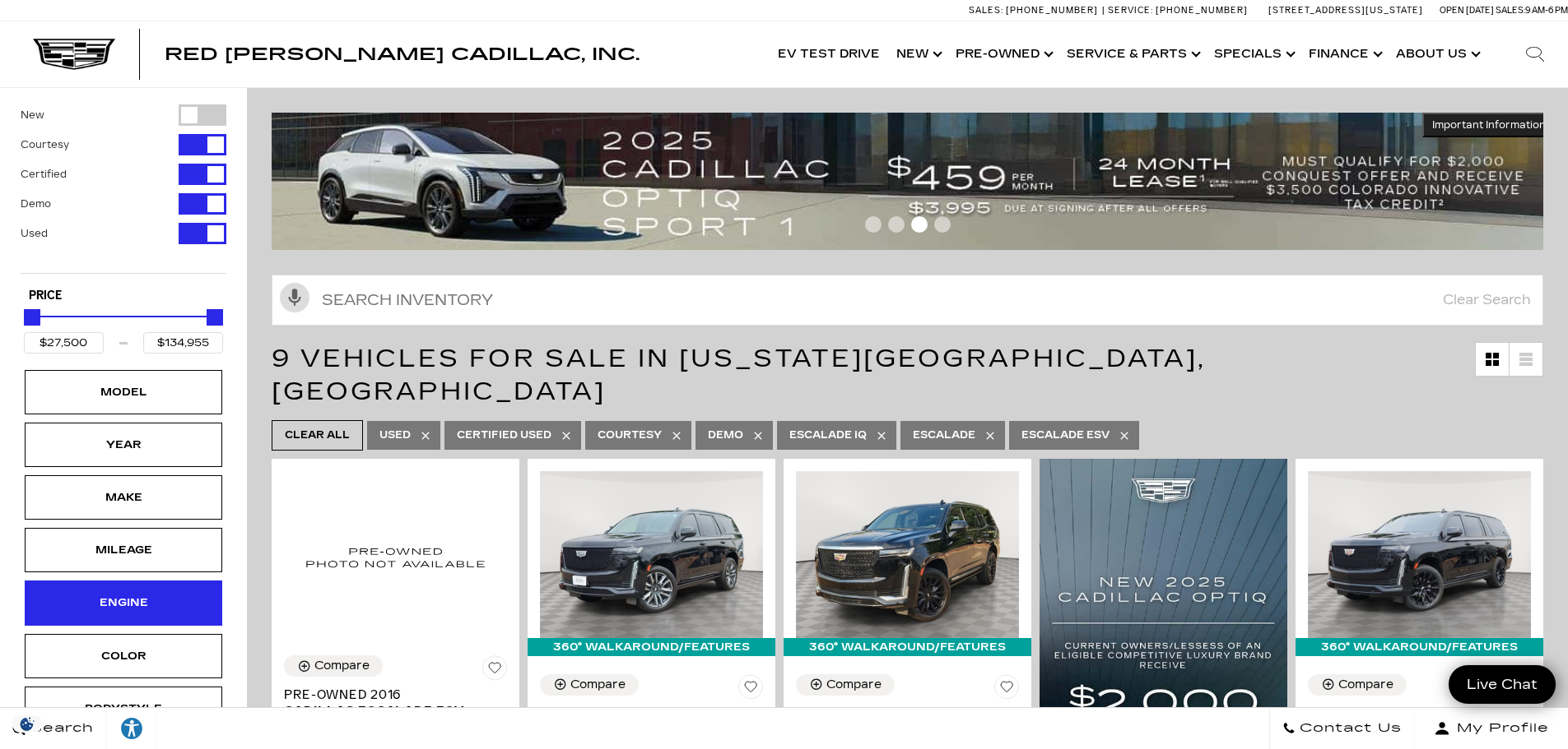
click at [168, 603] on div "Engine" at bounding box center [123, 603] width 198 height 45
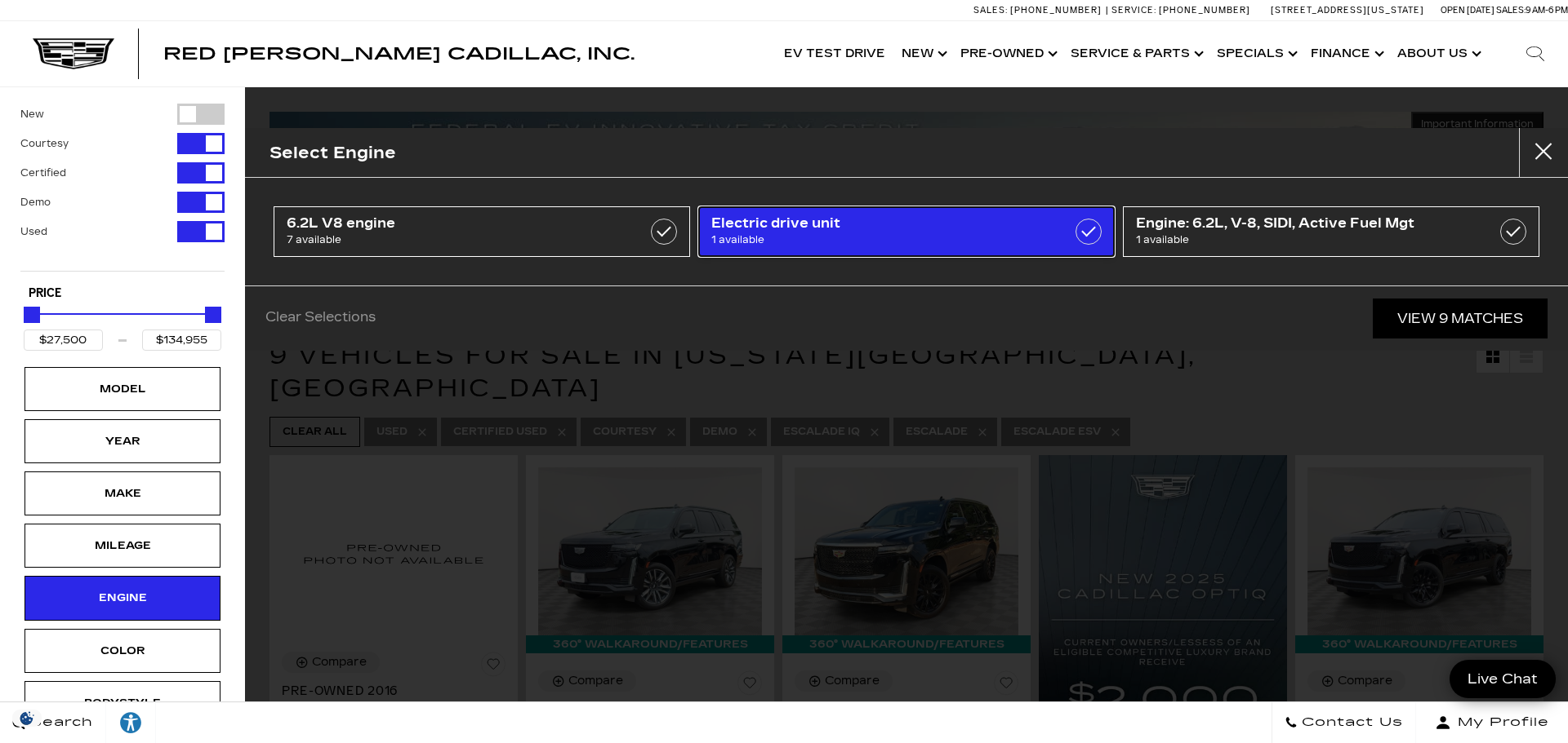
click at [762, 235] on span "1 available" at bounding box center [876, 240] width 332 height 17
type input "$134,955"
checkbox input "true"
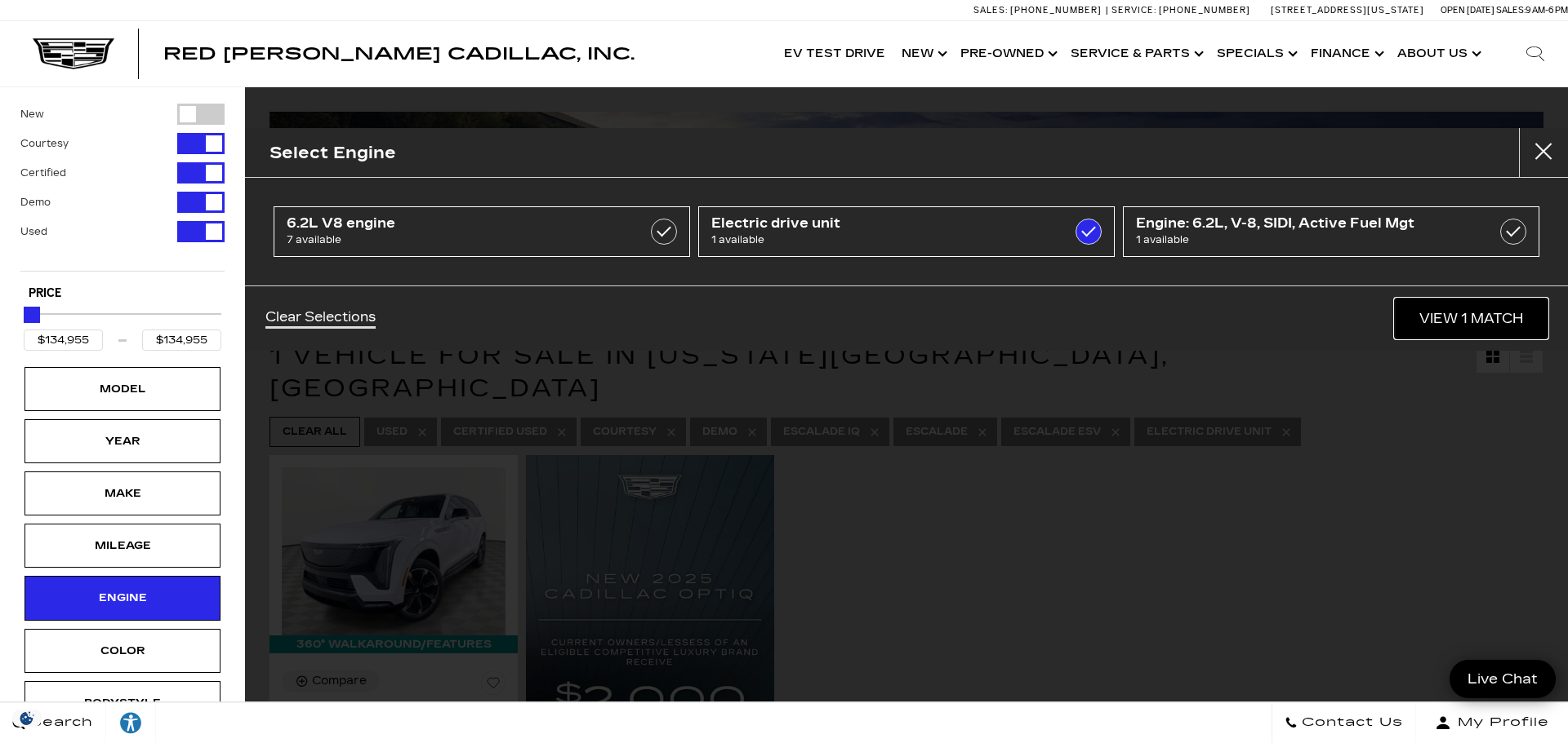
click at [1456, 321] on link "View 1 Match" at bounding box center [1470, 319] width 153 height 40
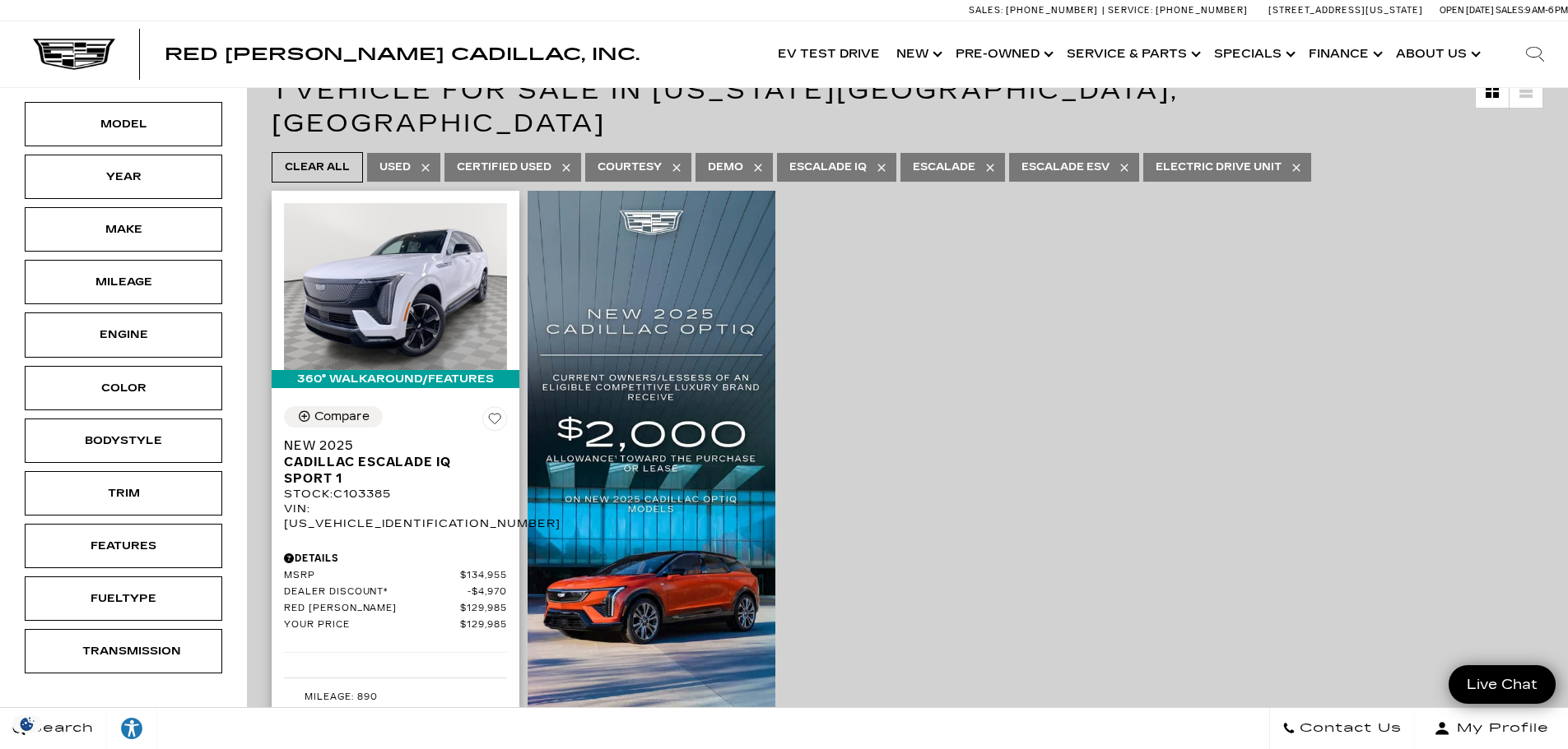
scroll to position [164, 0]
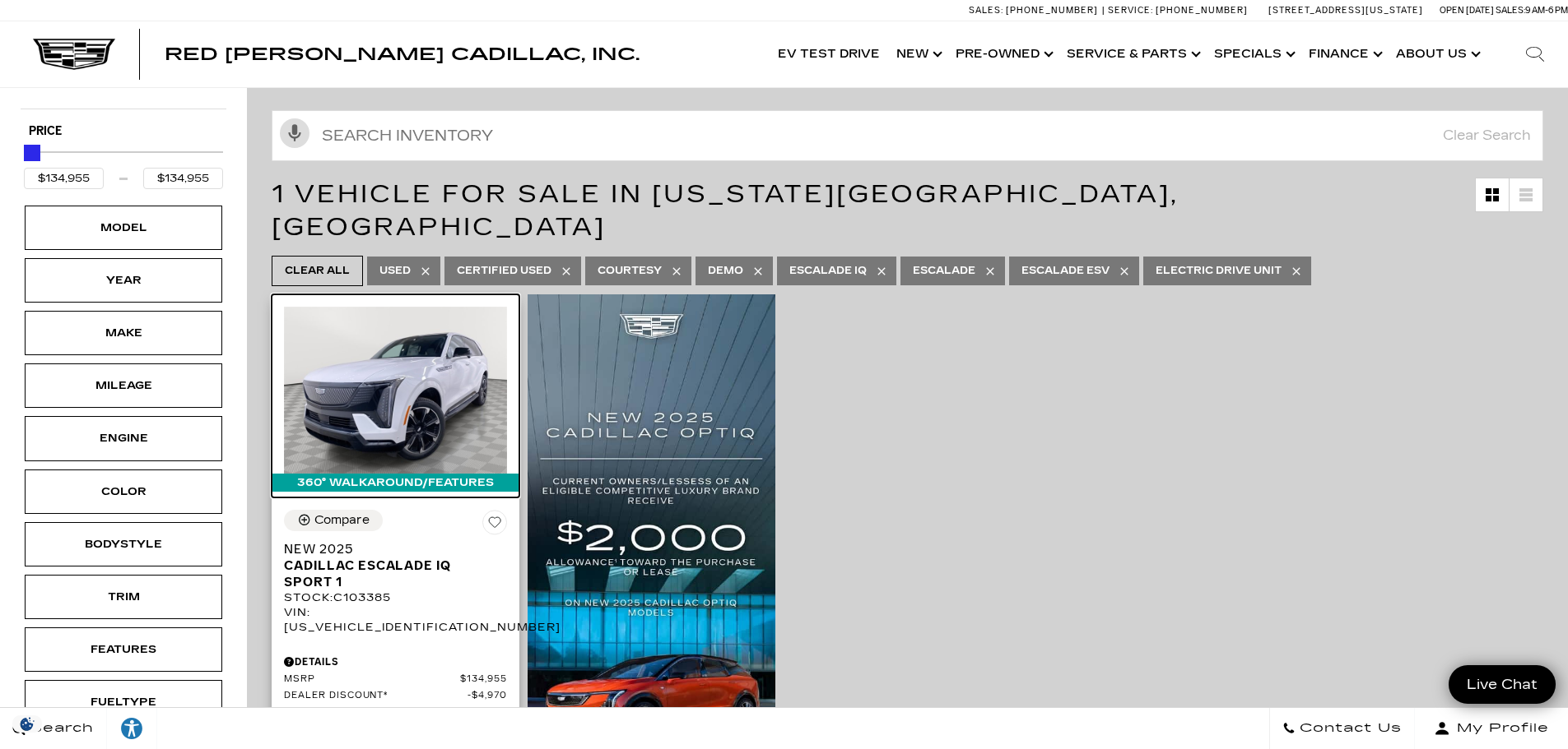
click at [398, 367] on img at bounding box center [395, 390] width 223 height 167
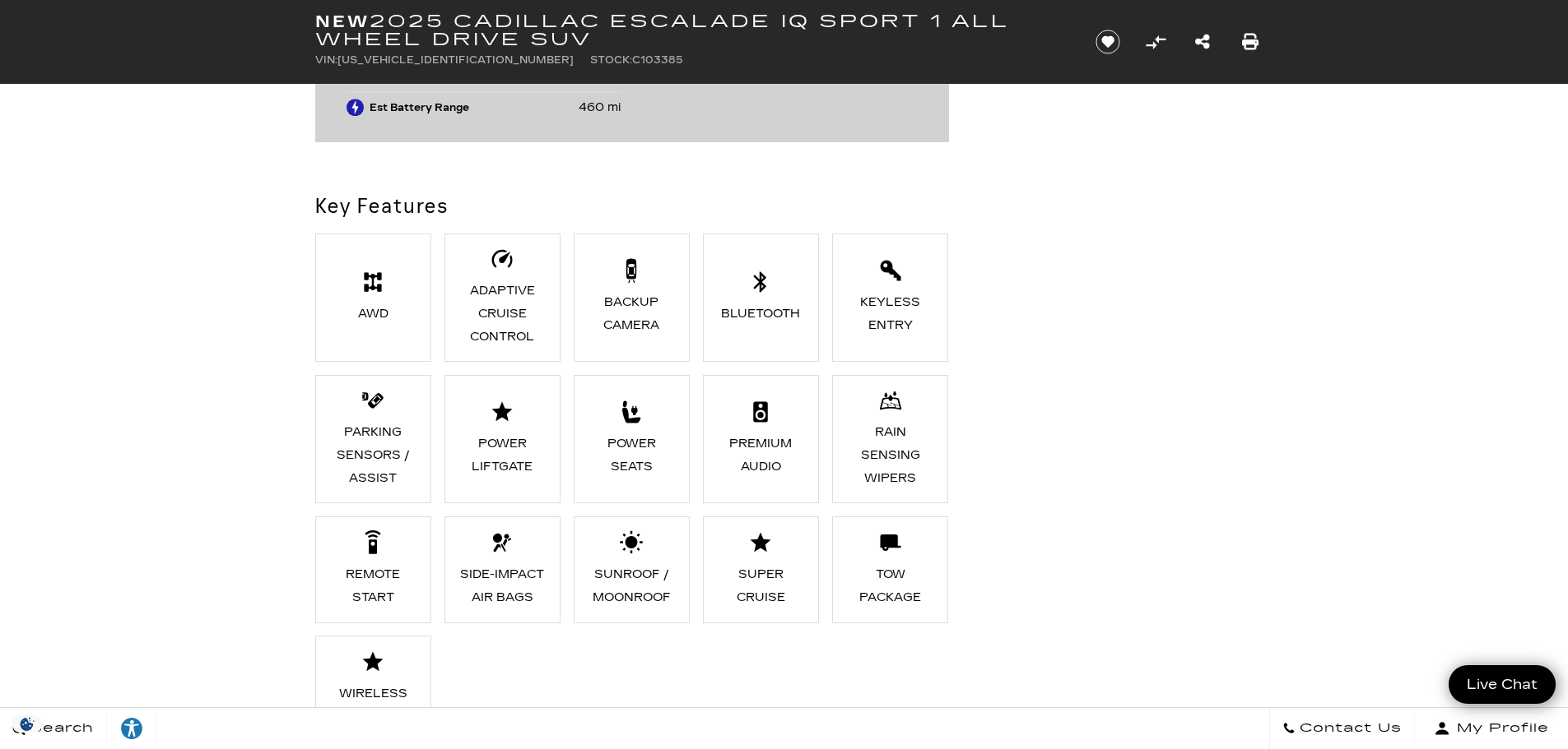
scroll to position [1563, 0]
